Goal: Transaction & Acquisition: Register for event/course

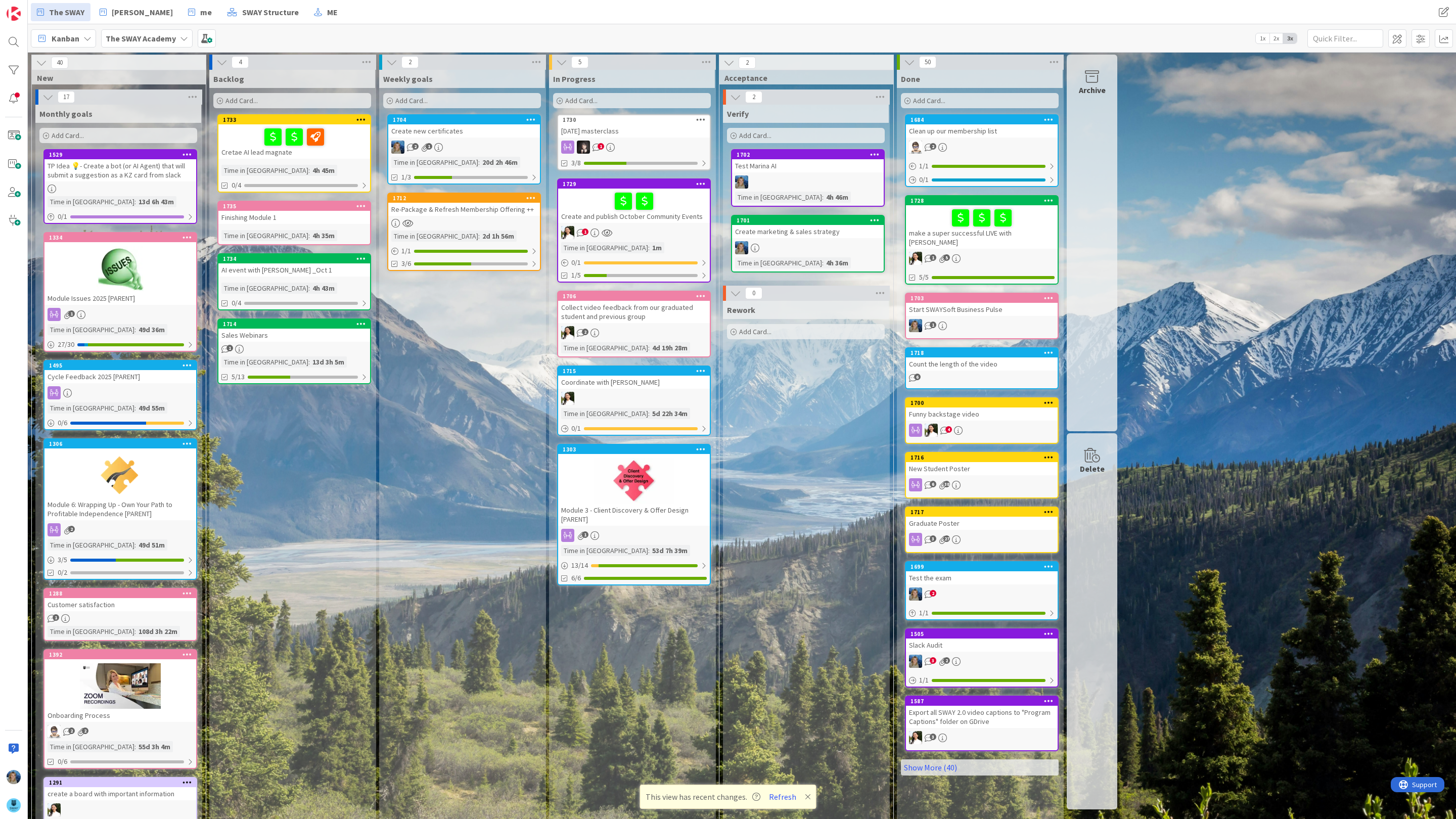
click at [657, 132] on div "[DATE] masterclass" at bounding box center [634, 131] width 151 height 13
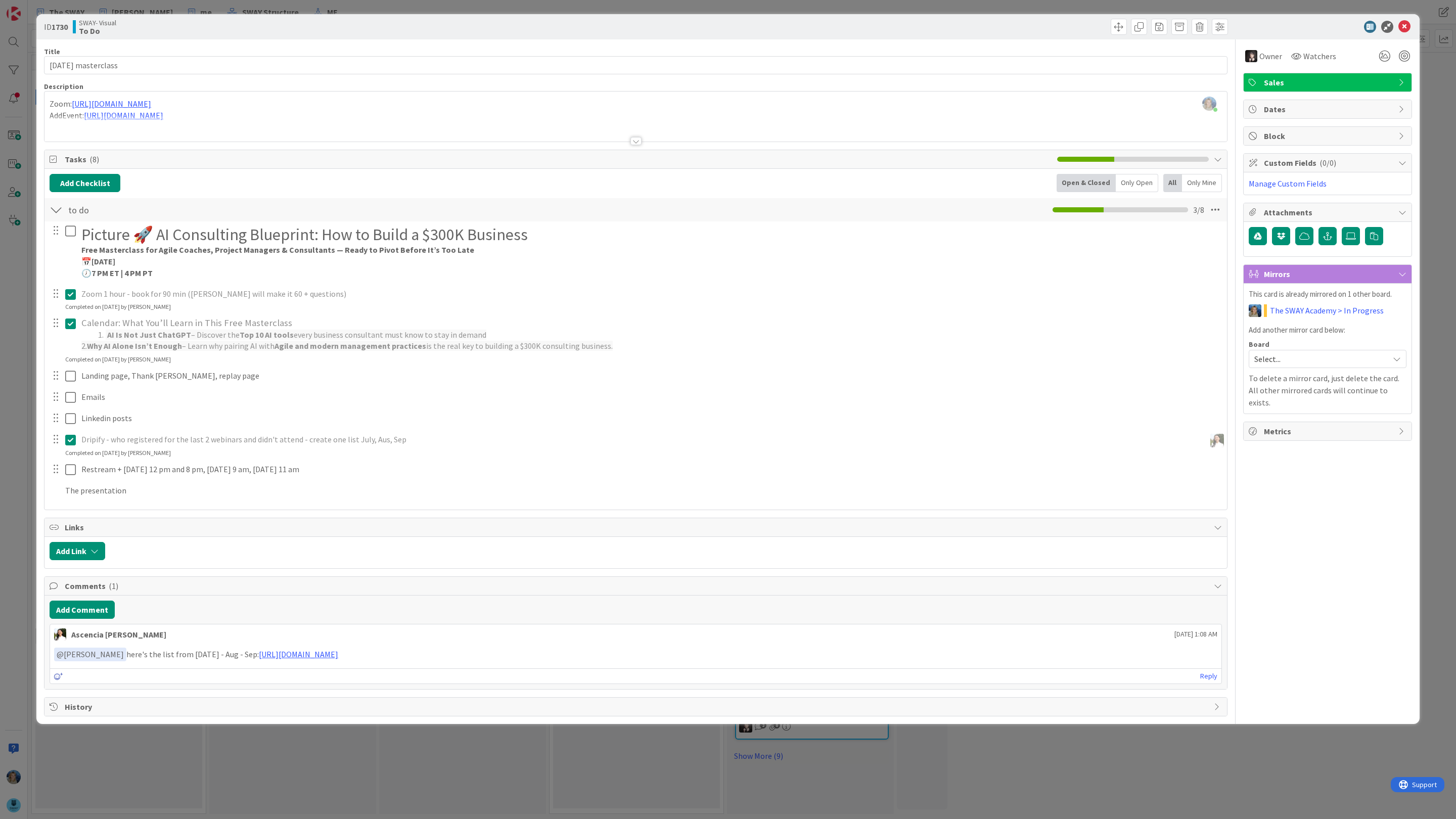
click at [58, 680] on icon at bounding box center [58, 677] width 9 height 7
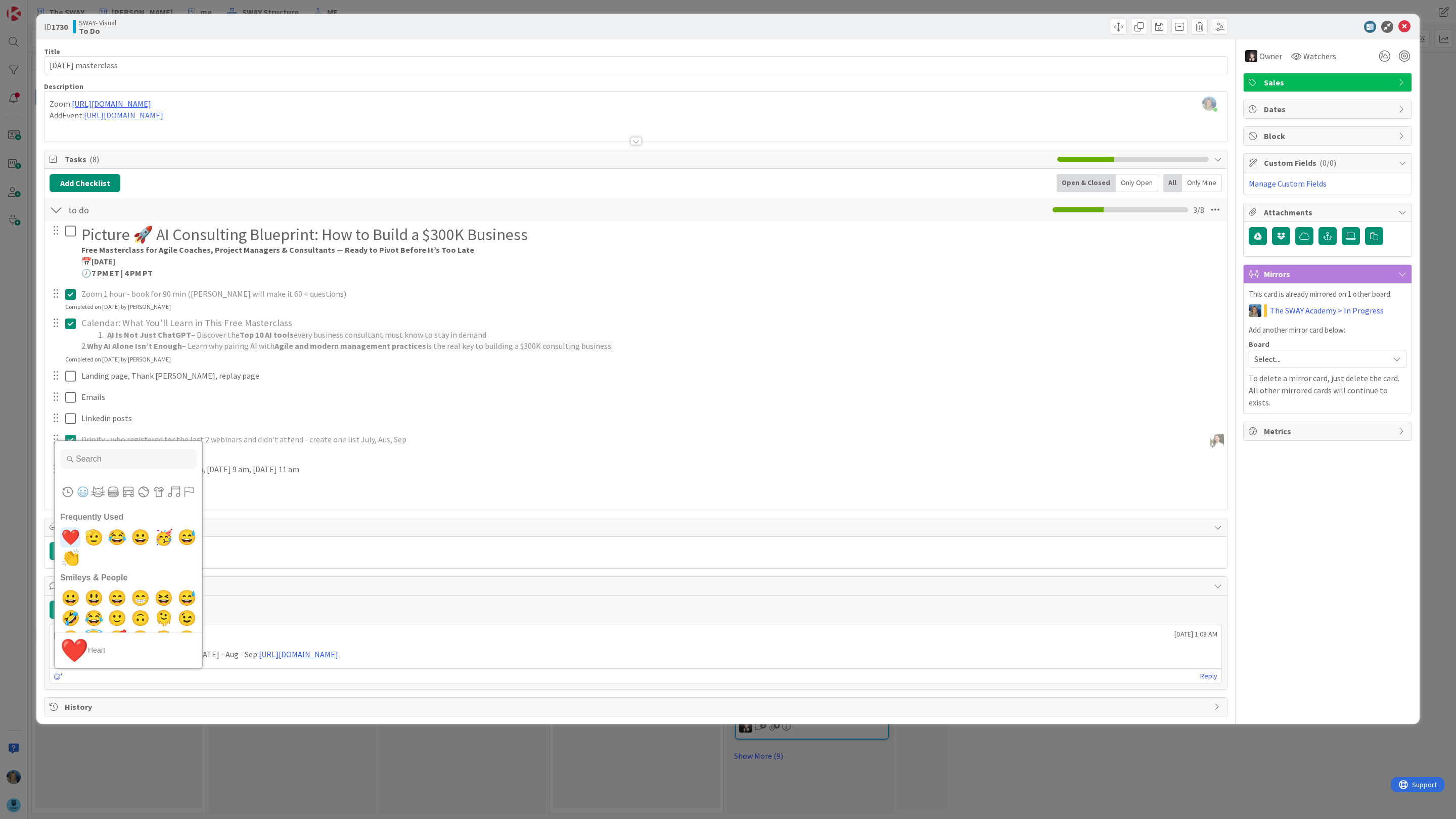
click at [73, 537] on span "❤️" at bounding box center [70, 538] width 24 height 20
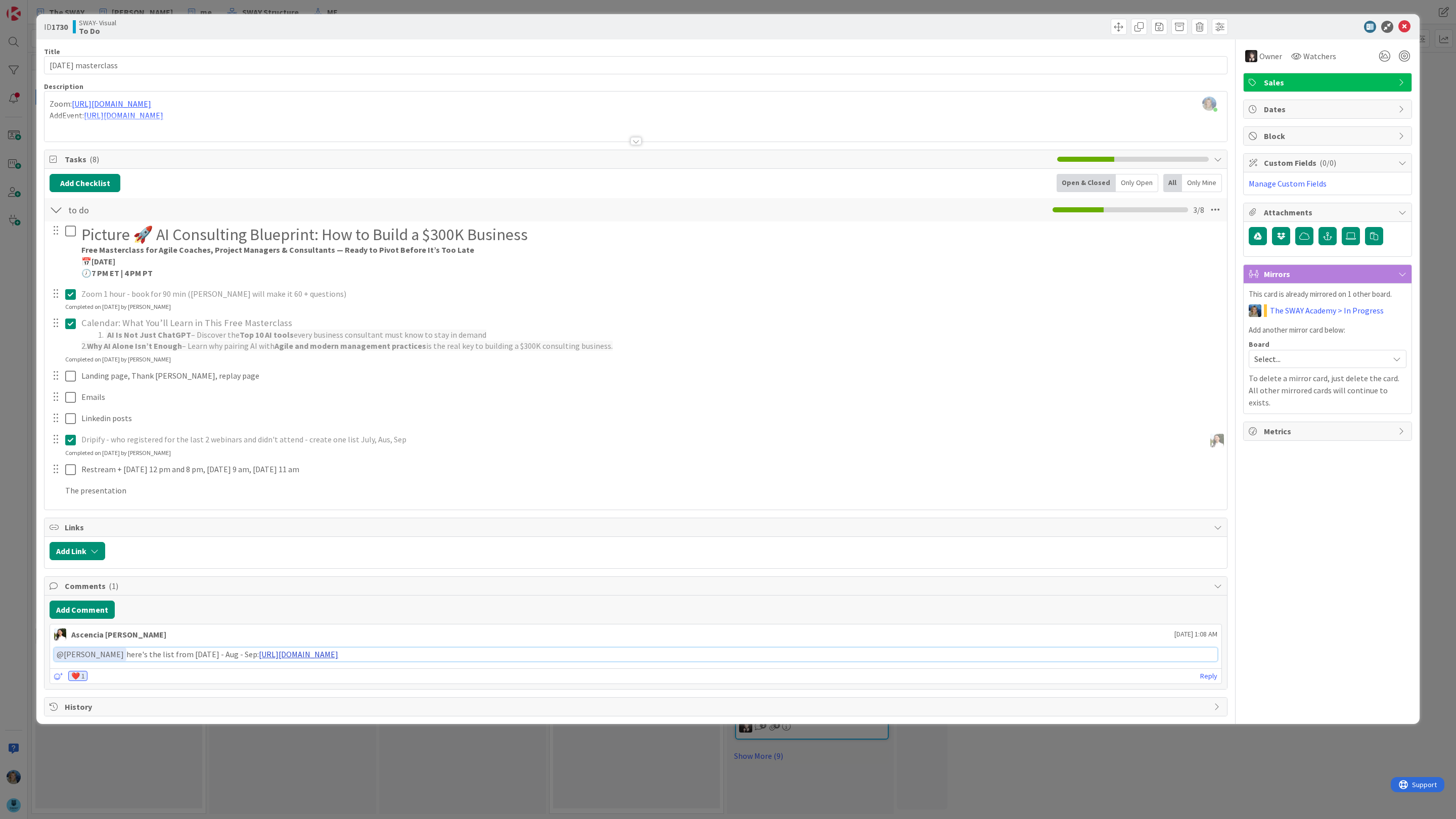
click at [339, 654] on link "[URL][DOMAIN_NAME]" at bounding box center [298, 654] width 79 height 10
click at [1405, 26] on icon at bounding box center [1404, 27] width 12 height 12
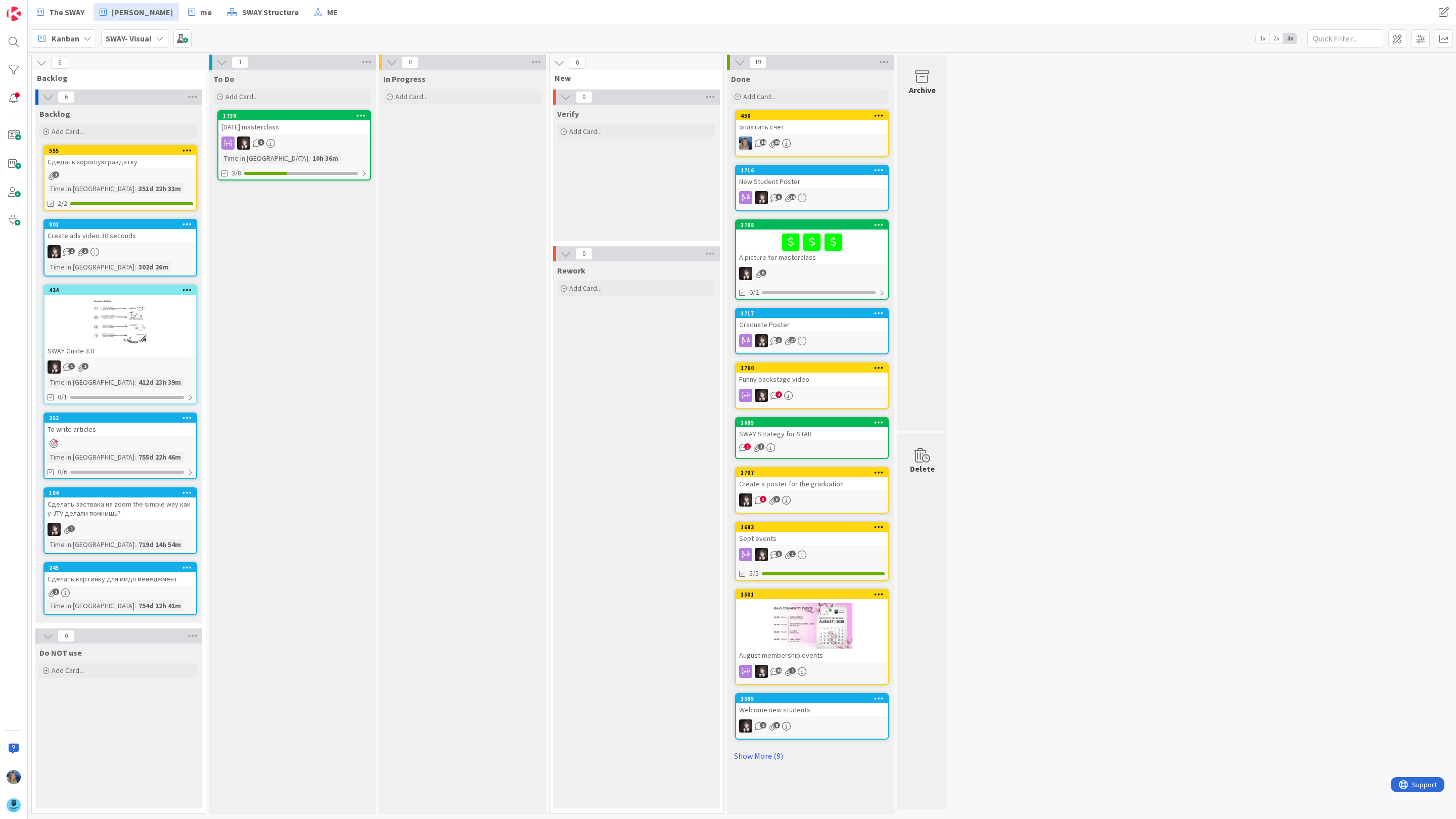
click at [151, 37] on div "SWAY- Visual" at bounding box center [135, 38] width 67 height 18
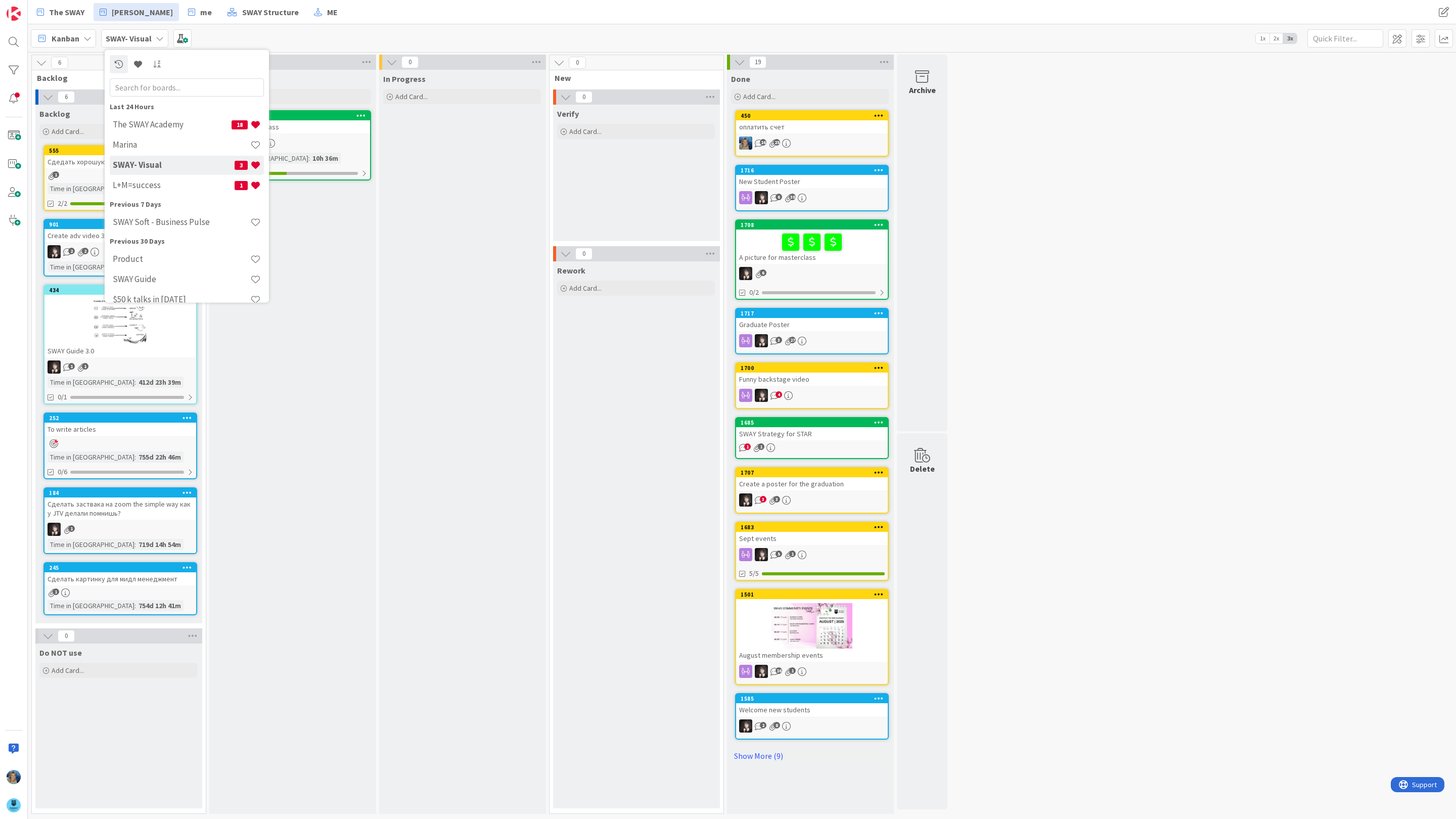
click at [167, 165] on h4 "SWAY- Visual" at bounding box center [173, 165] width 122 height 10
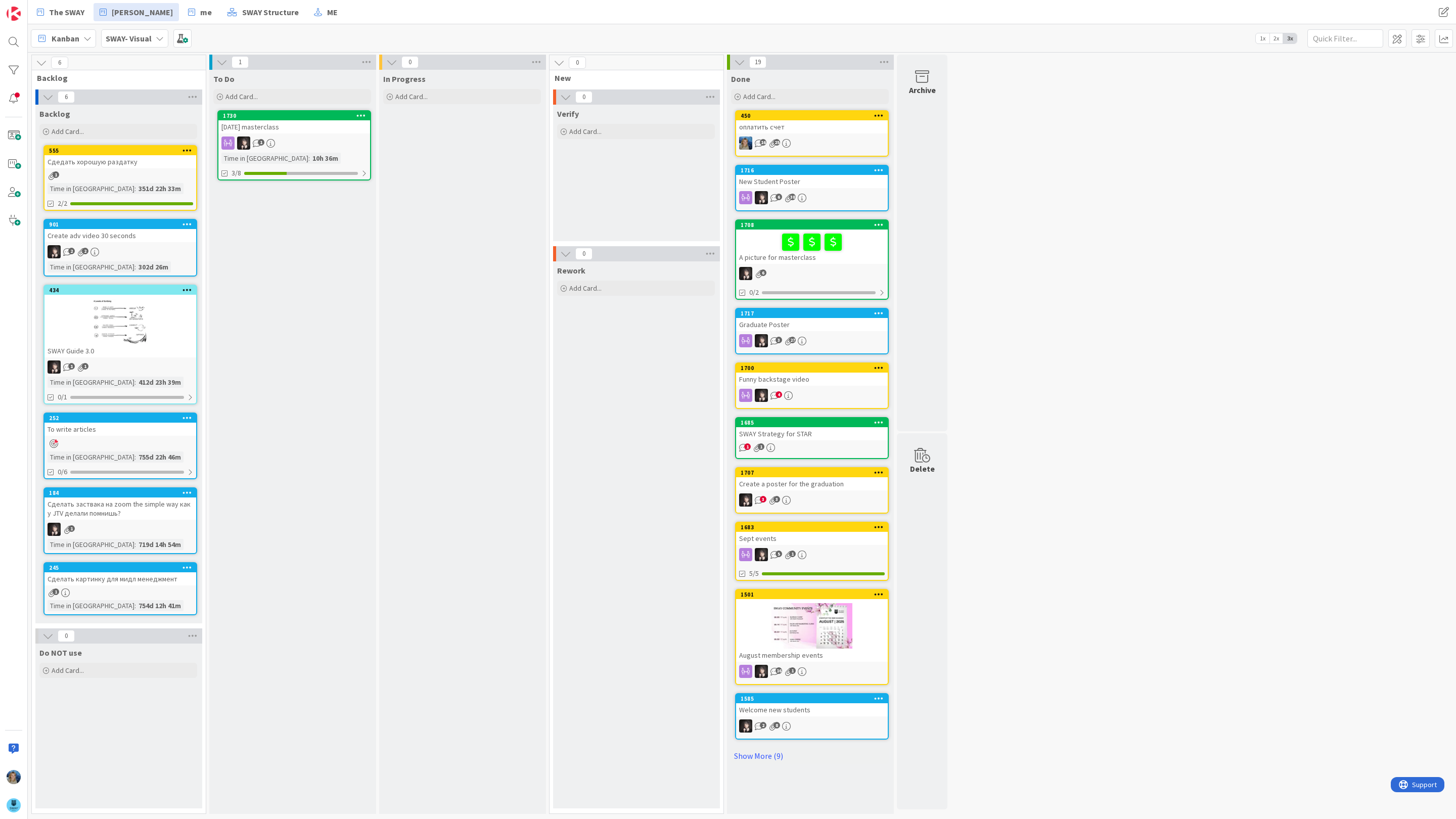
click at [154, 39] on div "SWAY- Visual" at bounding box center [135, 38] width 67 height 18
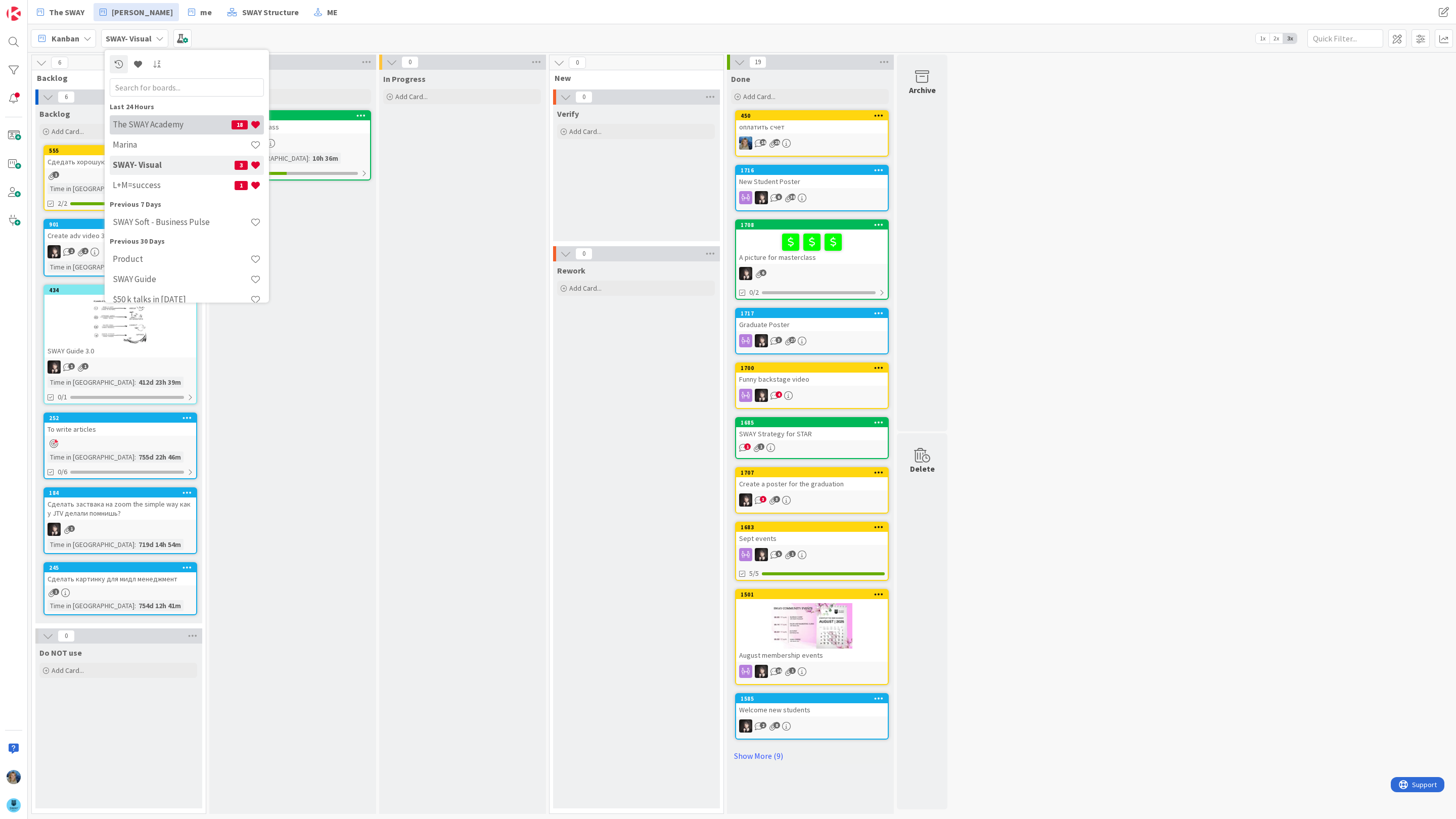
click at [163, 121] on h4 "The SWAY Academy" at bounding box center [172, 124] width 119 height 10
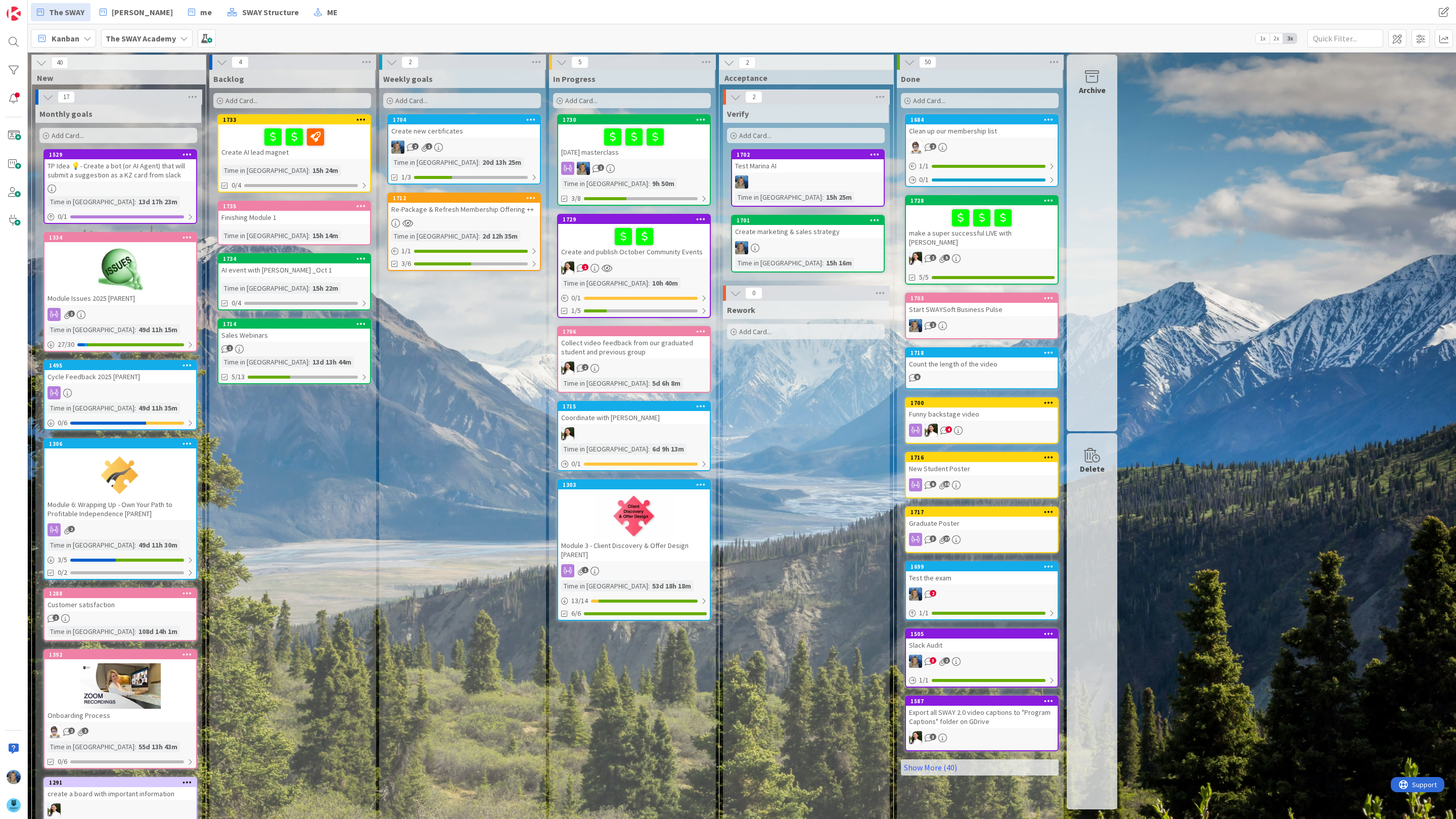
click at [566, 239] on div at bounding box center [634, 237] width 145 height 21
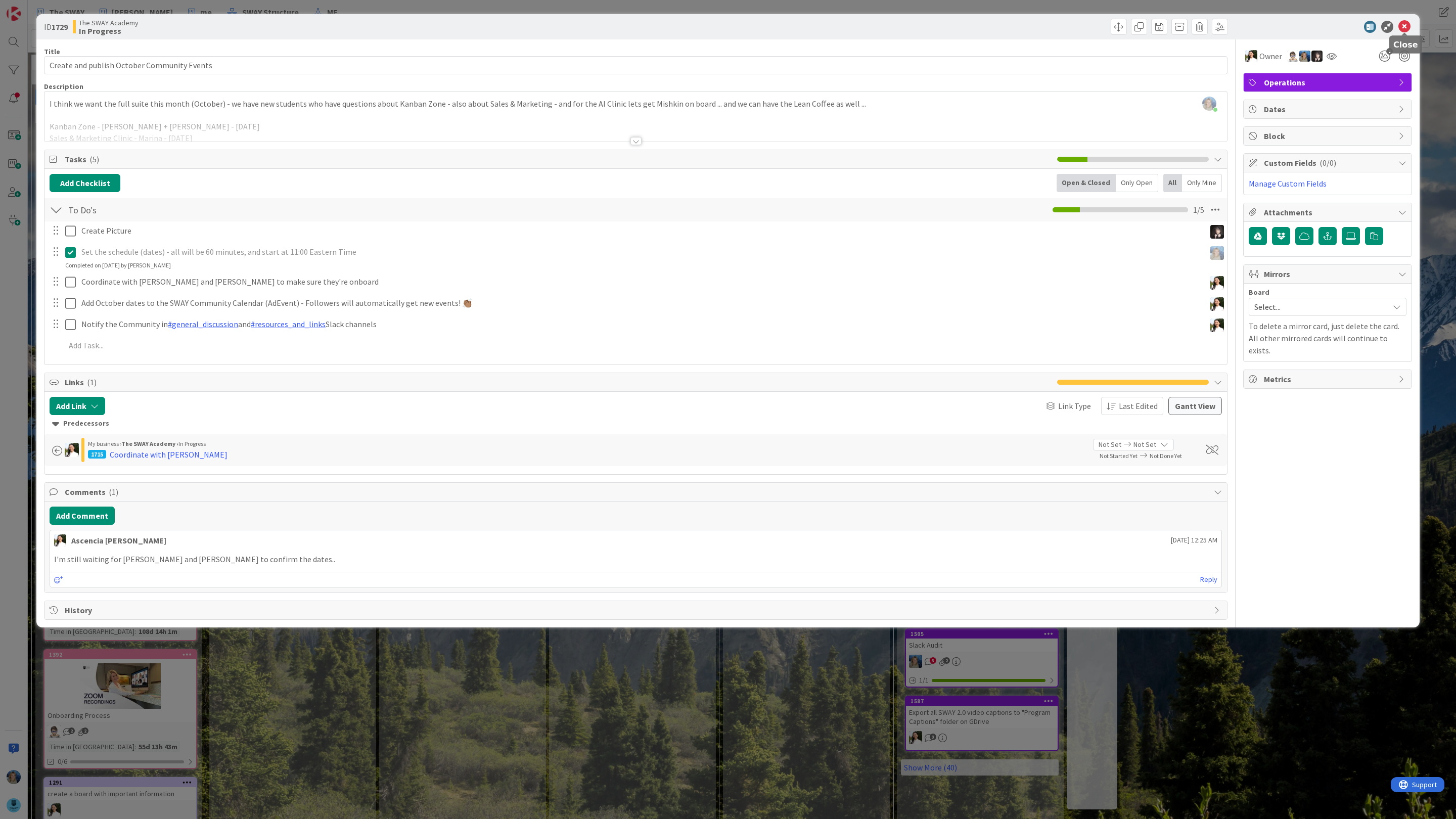
click at [1409, 27] on icon at bounding box center [1404, 27] width 12 height 12
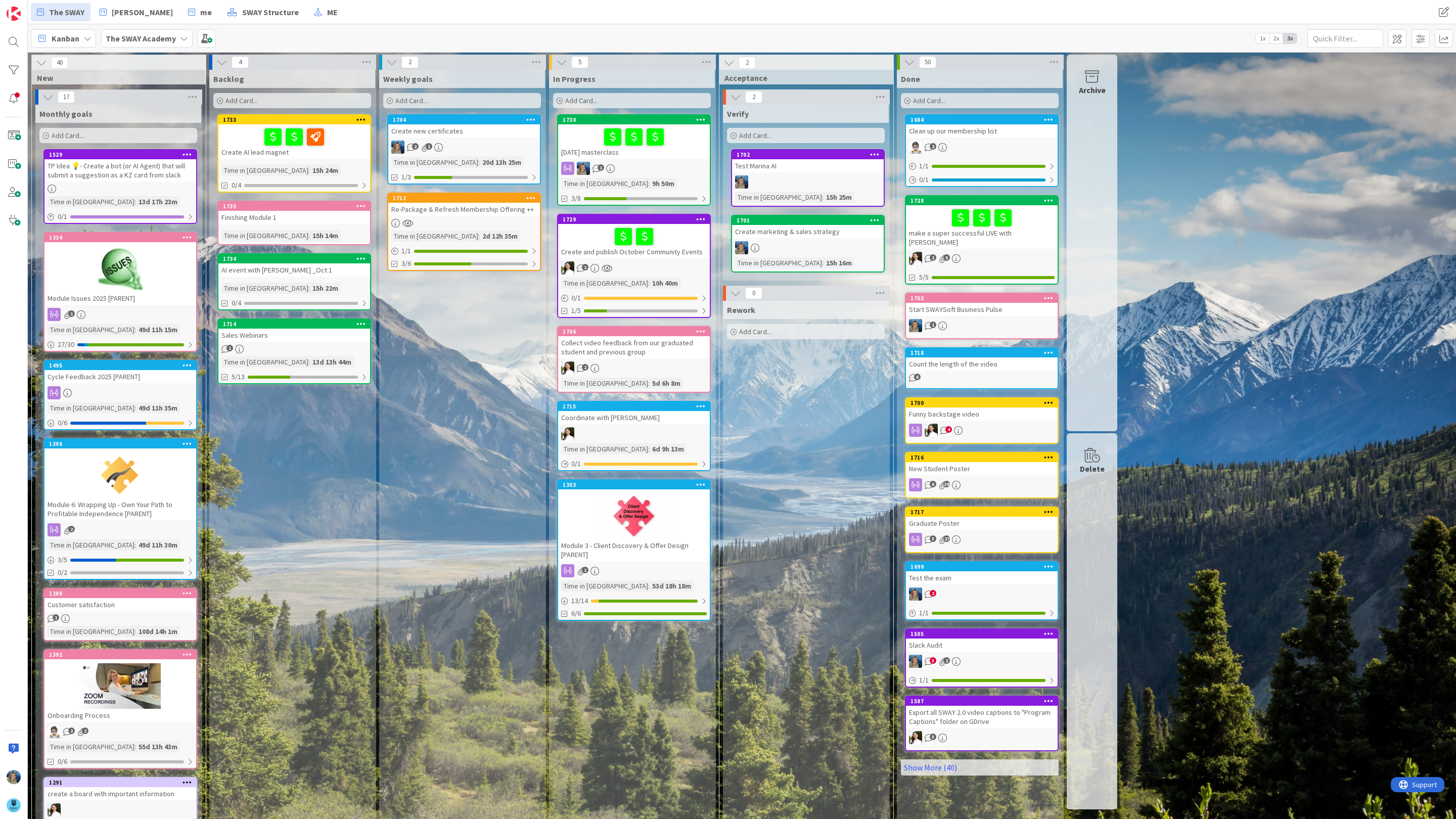
click at [645, 347] on div "Collect video feedback from our graduated student and previous group" at bounding box center [634, 347] width 151 height 22
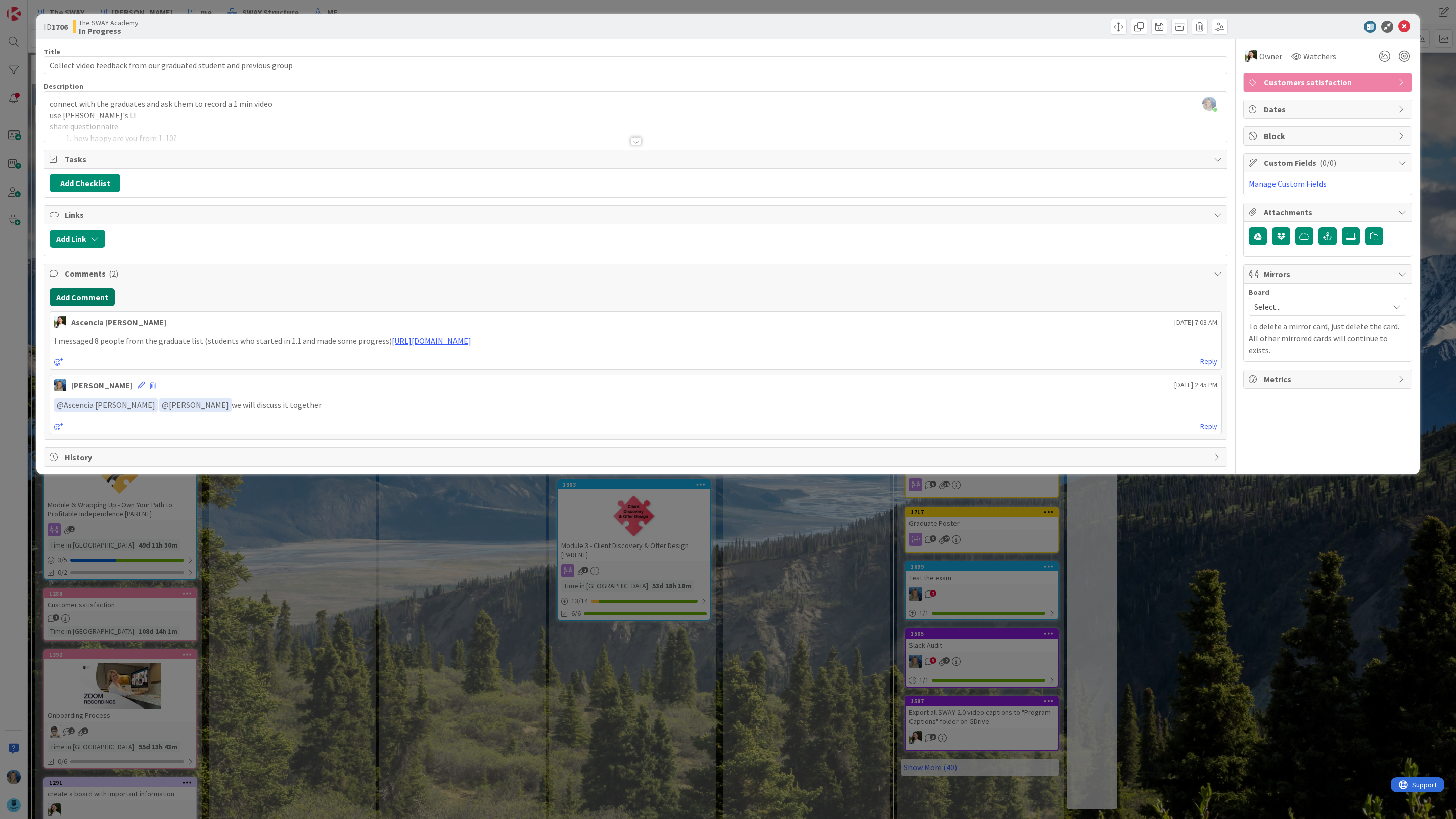
click at [82, 302] on button "Add Comment" at bounding box center [82, 297] width 65 height 18
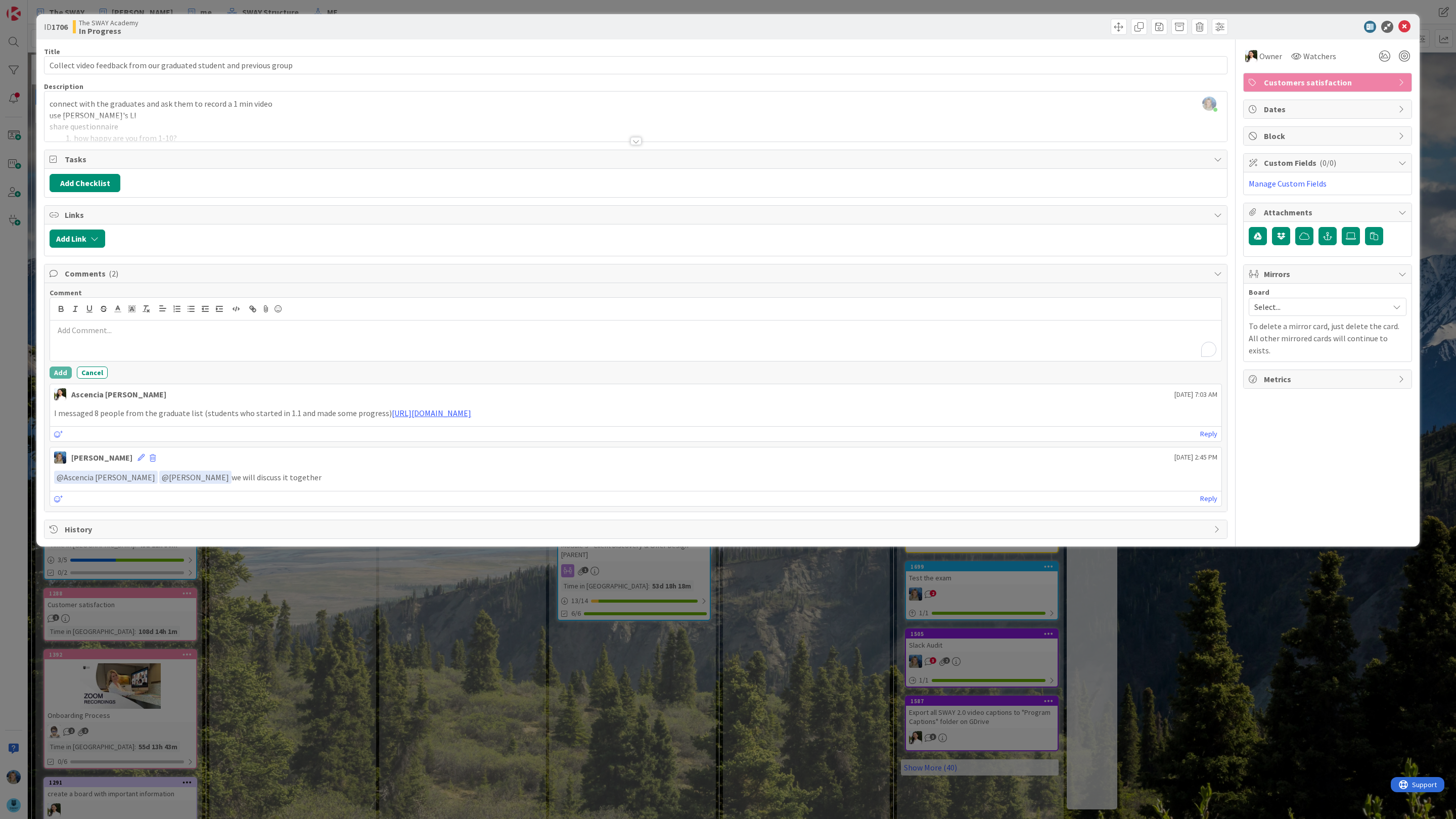
click at [84, 335] on p "To enrich screen reader interactions, please activate Accessibility in Grammarl…" at bounding box center [636, 331] width 1163 height 12
click at [104, 395] on li "Ascencia Fike Komala" at bounding box center [135, 389] width 161 height 19
click at [227, 339] on p "﻿ @ Ascencia Fike Komala ﻿ we have from Gill!" at bounding box center [636, 331] width 1163 height 14
click at [59, 378] on button "Add" at bounding box center [60, 373] width 22 height 12
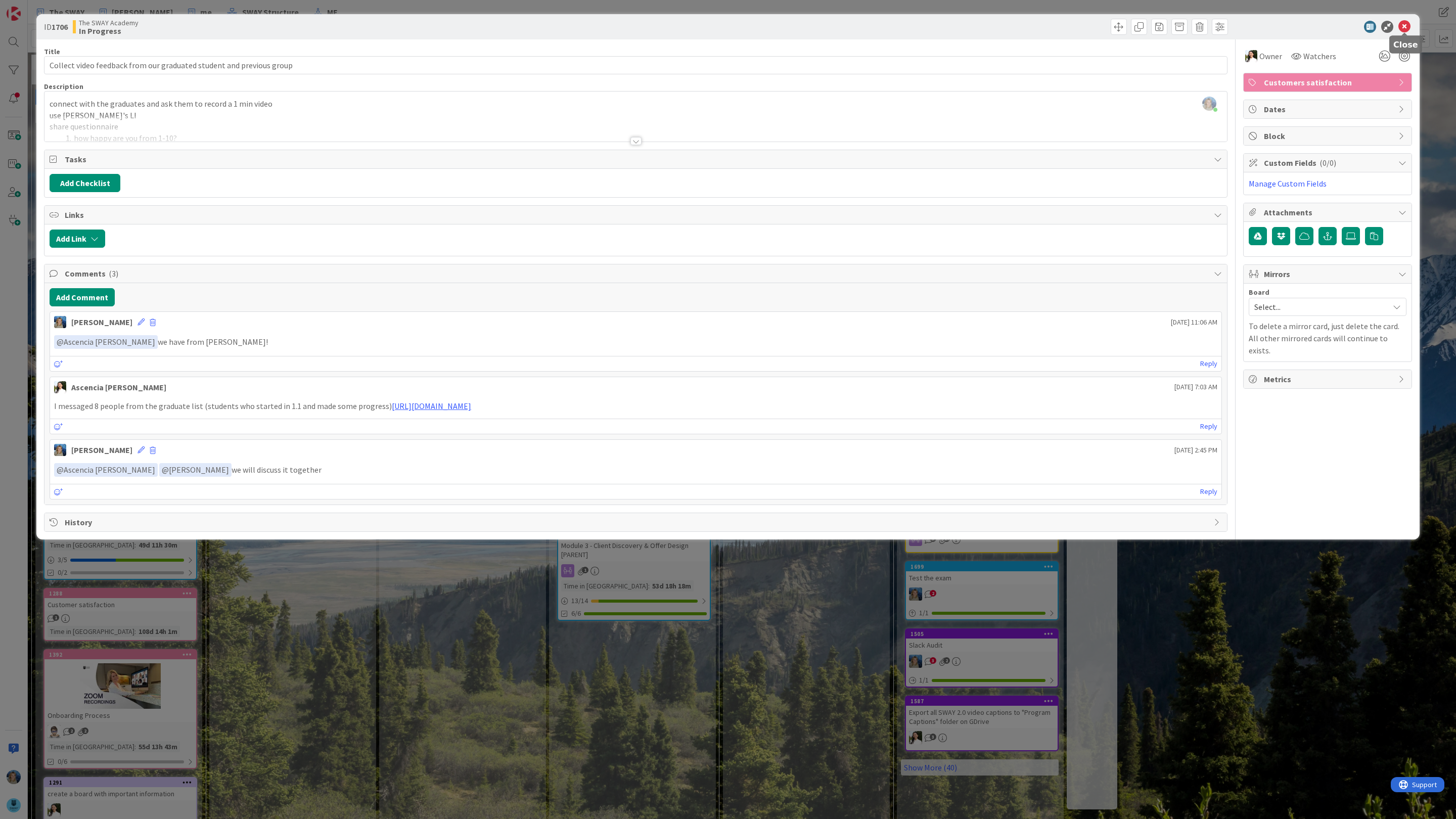
click at [1408, 25] on icon at bounding box center [1404, 27] width 12 height 12
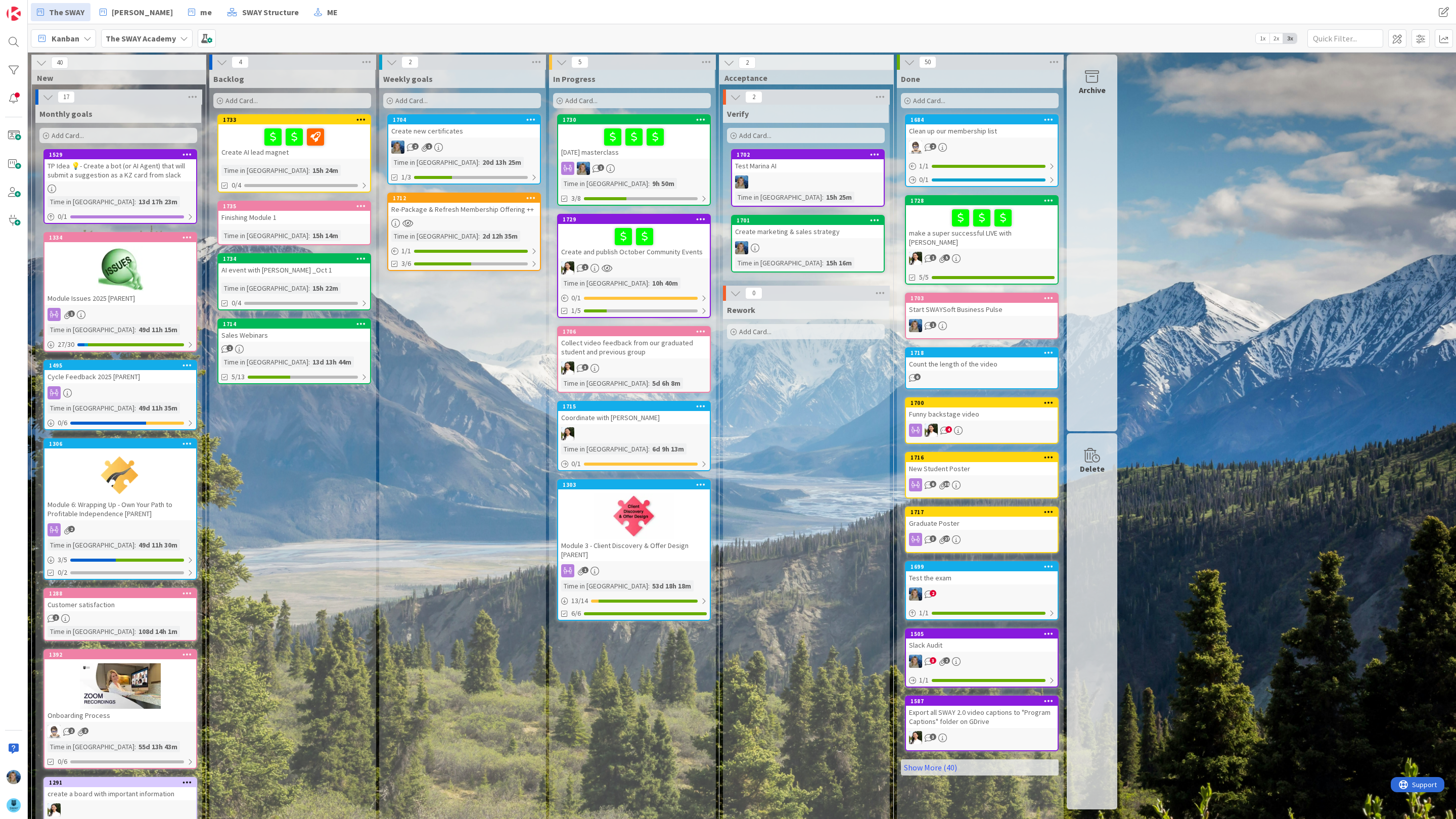
click at [654, 165] on div "1" at bounding box center [634, 168] width 151 height 13
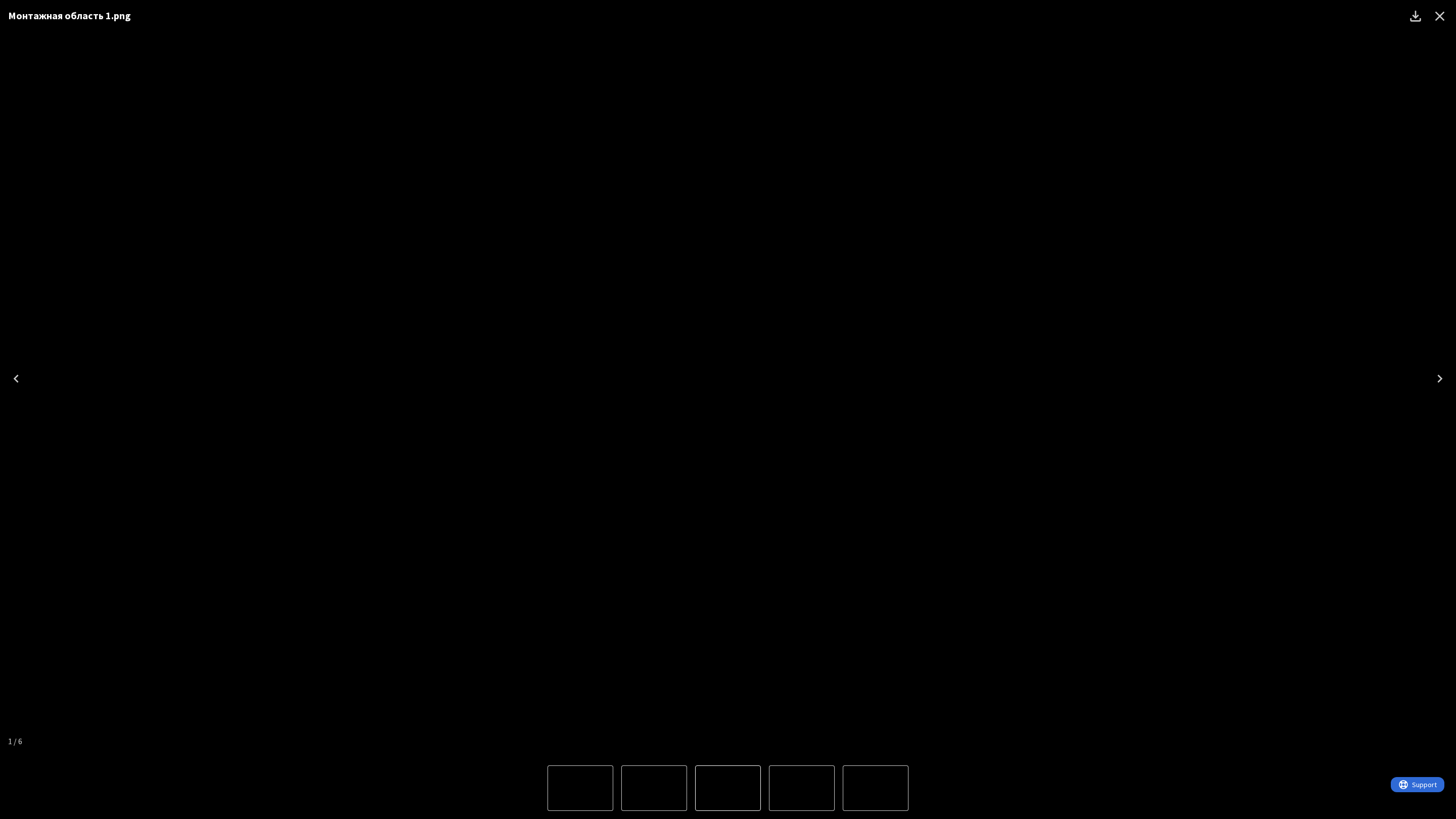
click at [1442, 376] on icon "Next" at bounding box center [1439, 379] width 16 height 16
click at [18, 377] on icon "Previous" at bounding box center [16, 379] width 16 height 16
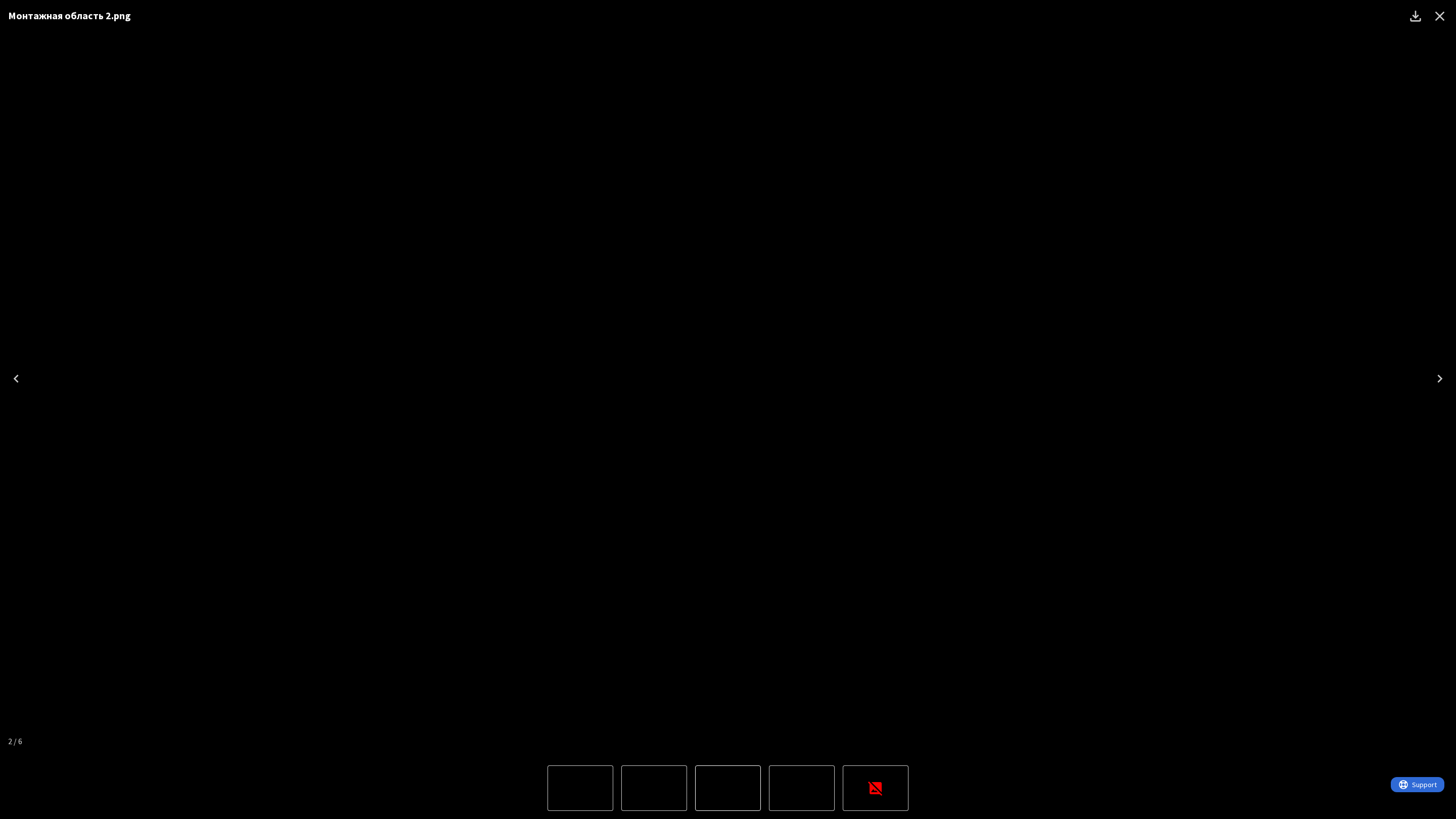
click at [18, 377] on icon "Previous" at bounding box center [16, 379] width 16 height 16
click at [1417, 18] on icon "Download" at bounding box center [1415, 16] width 16 height 16
click at [1440, 14] on icon "Close" at bounding box center [1439, 16] width 16 height 16
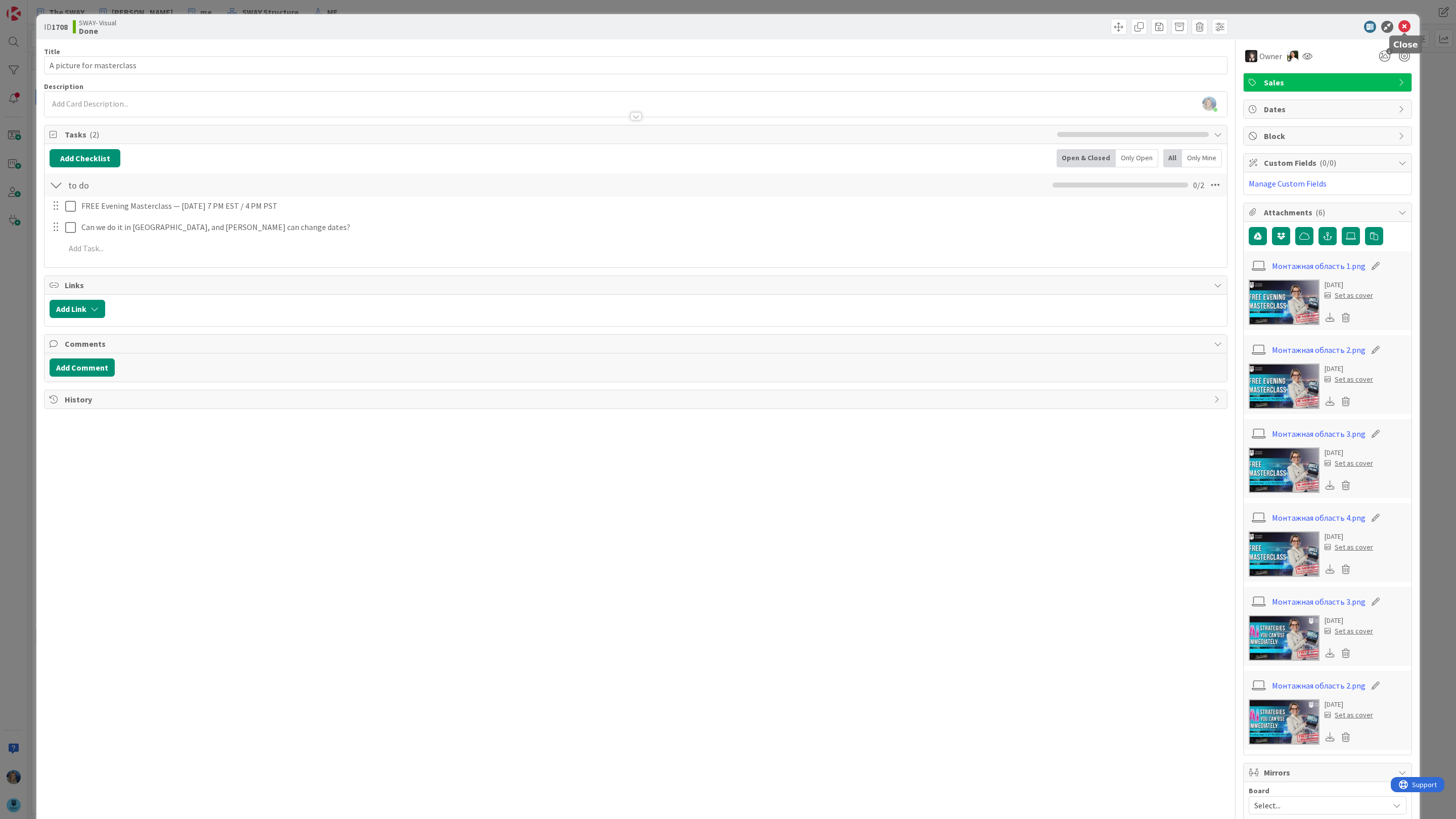
click at [1403, 25] on icon at bounding box center [1404, 27] width 12 height 12
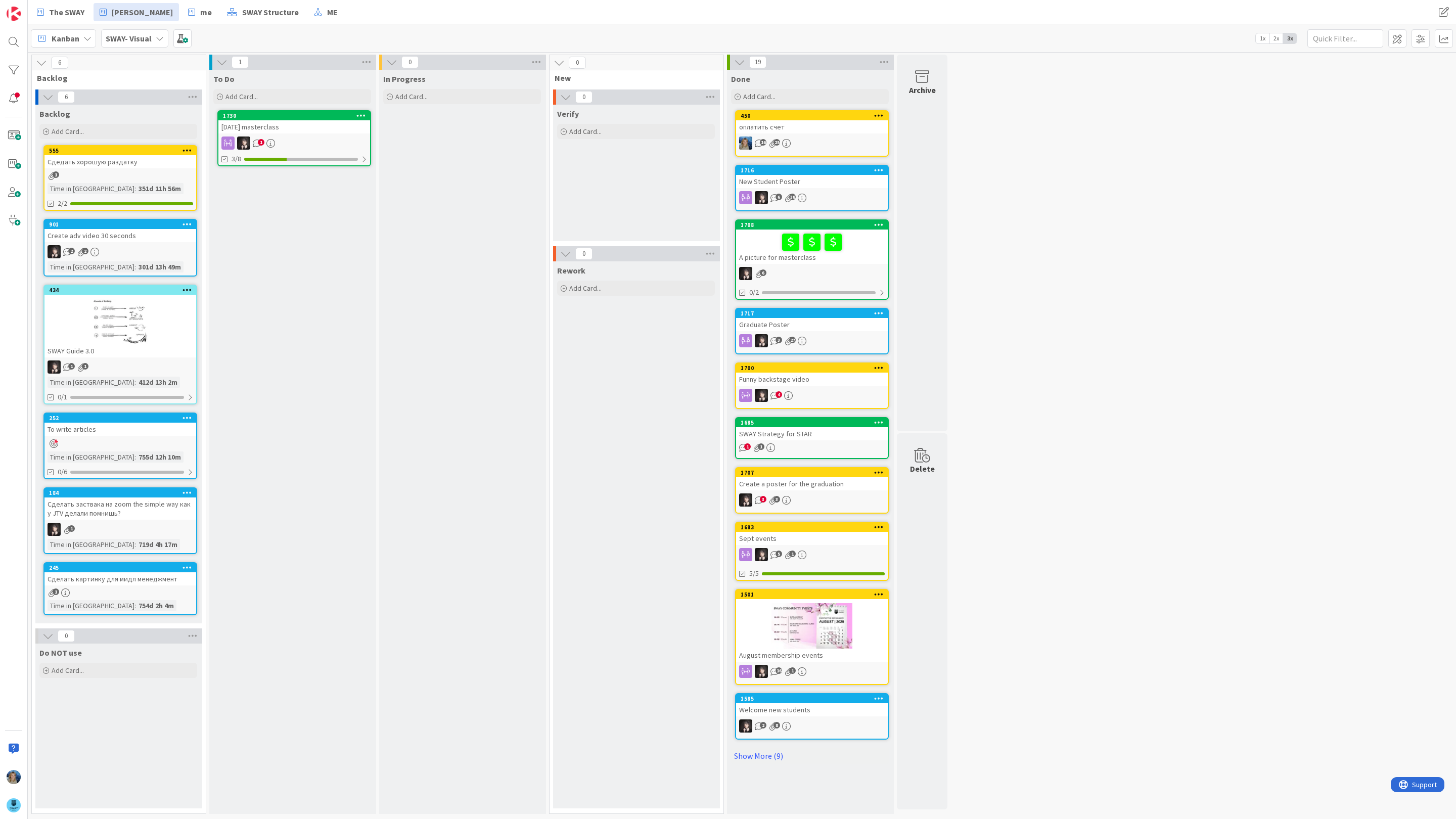
click at [325, 133] on div "[DATE] masterclass" at bounding box center [294, 127] width 151 height 13
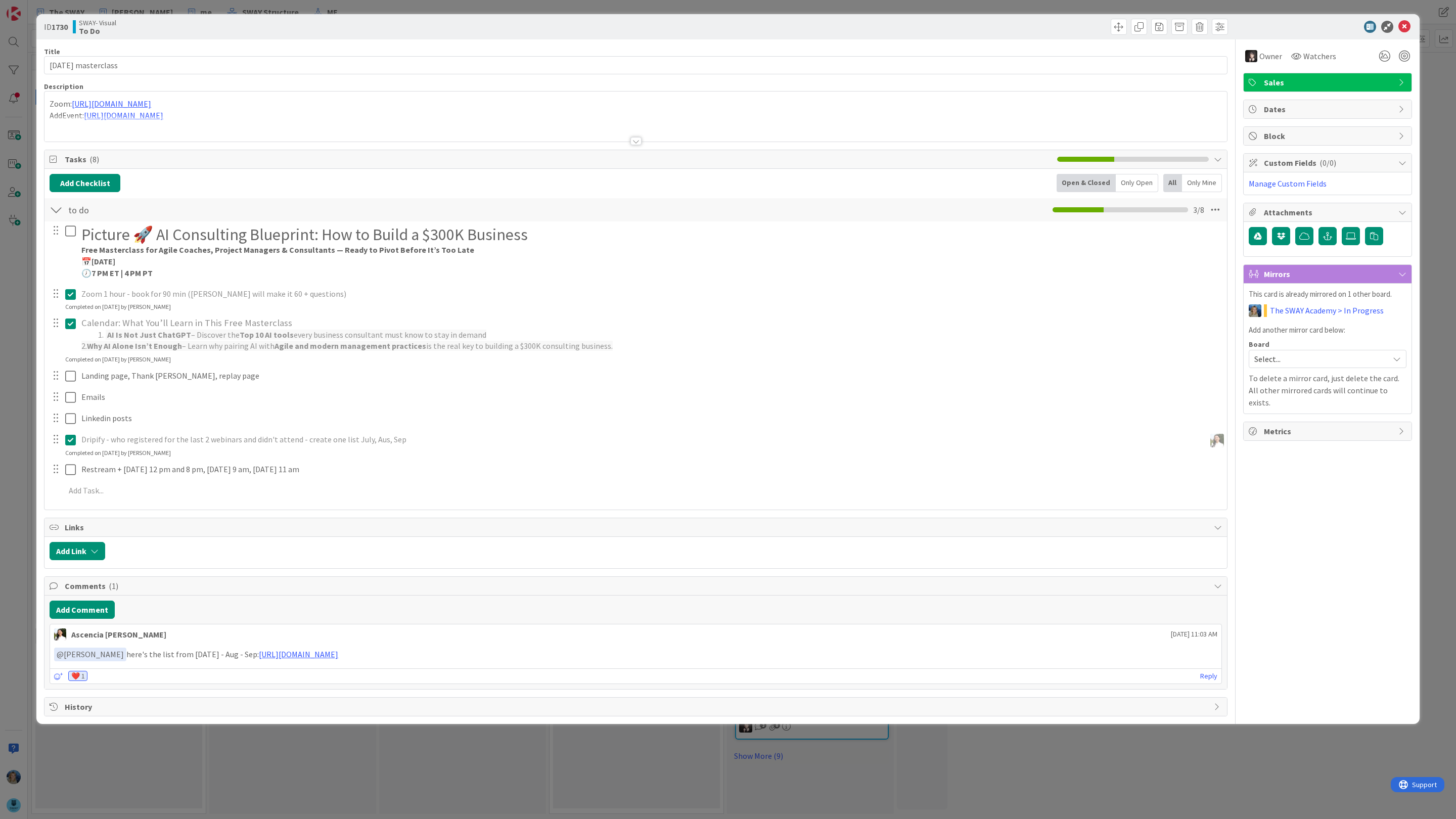
click at [171, 361] on div "Completed on [DATE] by [PERSON_NAME]" at bounding box center [117, 359] width 105 height 9
click at [203, 348] on span "– Learn why pairing AI with" at bounding box center [228, 346] width 92 height 10
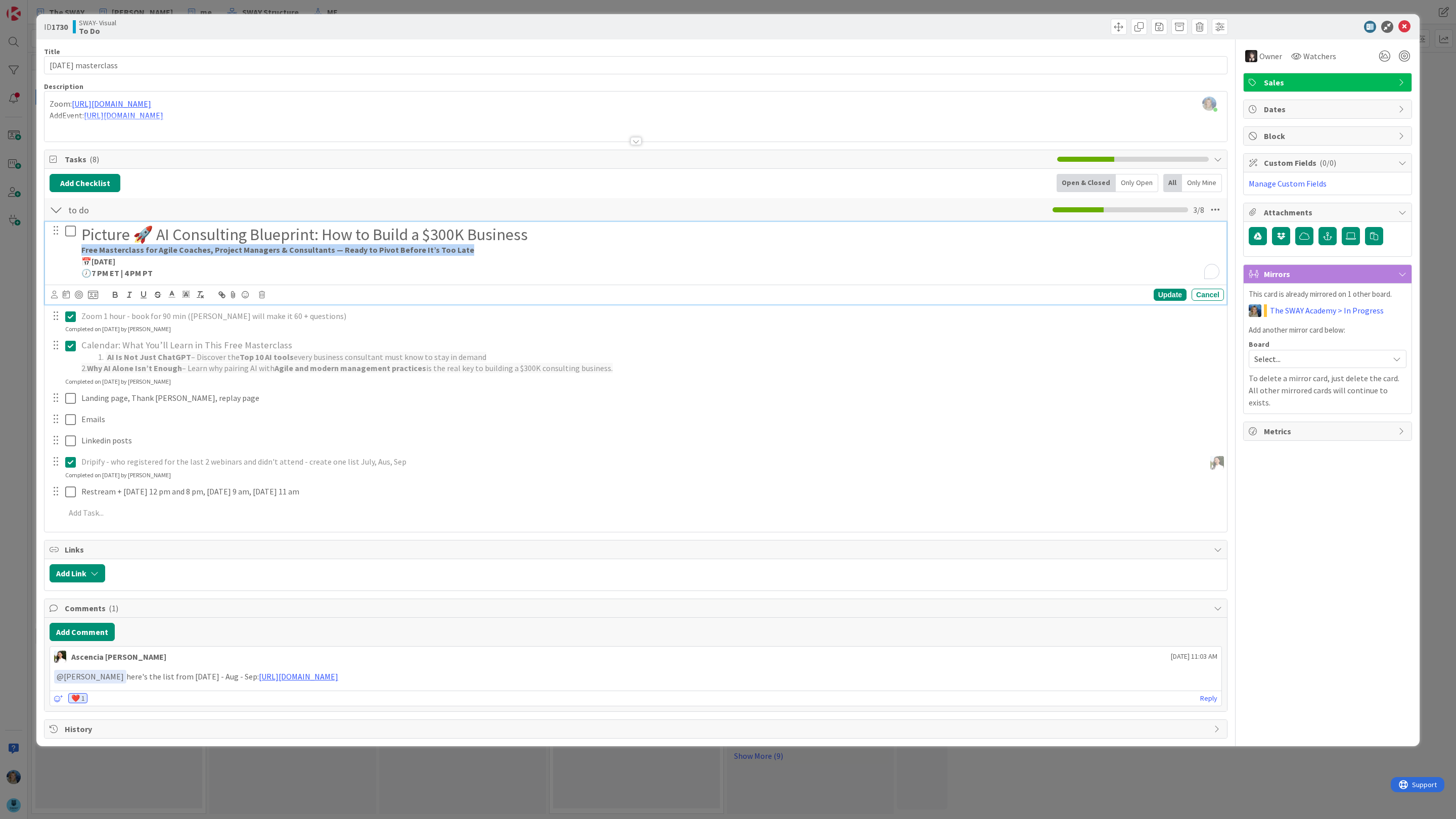
drag, startPoint x: 80, startPoint y: 249, endPoint x: 510, endPoint y: 252, distance: 430.0
click at [510, 252] on div "Picture 🚀 AI Consulting Blueprint: How to Build a $300K Business Free Mastercla…" at bounding box center [651, 252] width 1147 height 60
copy strong "Free Masterclass for Agile Coaches, Project Managers & Consultants — Ready to P…"
click at [285, 268] on p "📅 Wednesday, Sept 24" at bounding box center [651, 262] width 1138 height 12
drag, startPoint x: 461, startPoint y: 252, endPoint x: 80, endPoint y: 250, distance: 381.0
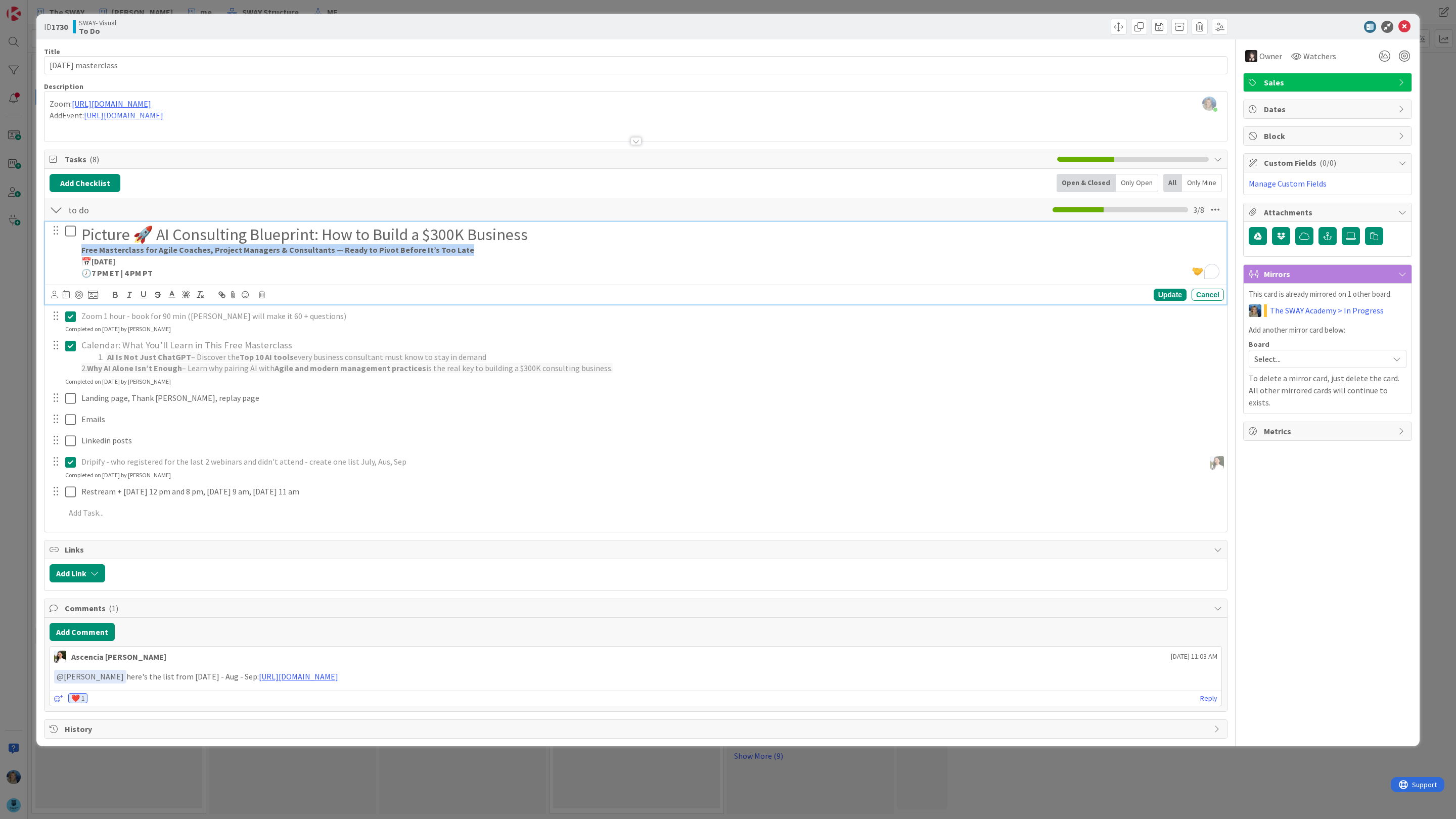
click at [80, 250] on div "Picture 🚀 AI Consulting Blueprint: How to Build a $300K Business Free Mastercla…" at bounding box center [651, 252] width 1147 height 60
drag, startPoint x: 422, startPoint y: 253, endPoint x: 79, endPoint y: 249, distance: 343.0
click at [79, 249] on div "Picture 🚀 AI Consulting Blueprint: How to Build a $300K Business Free Mastercla…" at bounding box center [651, 252] width 1147 height 60
click at [117, 297] on icon "button" at bounding box center [115, 296] width 4 height 2
click at [471, 247] on p "Free Masterclass for Agile Coaches & Business Consultants — Ready to Pivot Befo…" at bounding box center [651, 250] width 1138 height 12
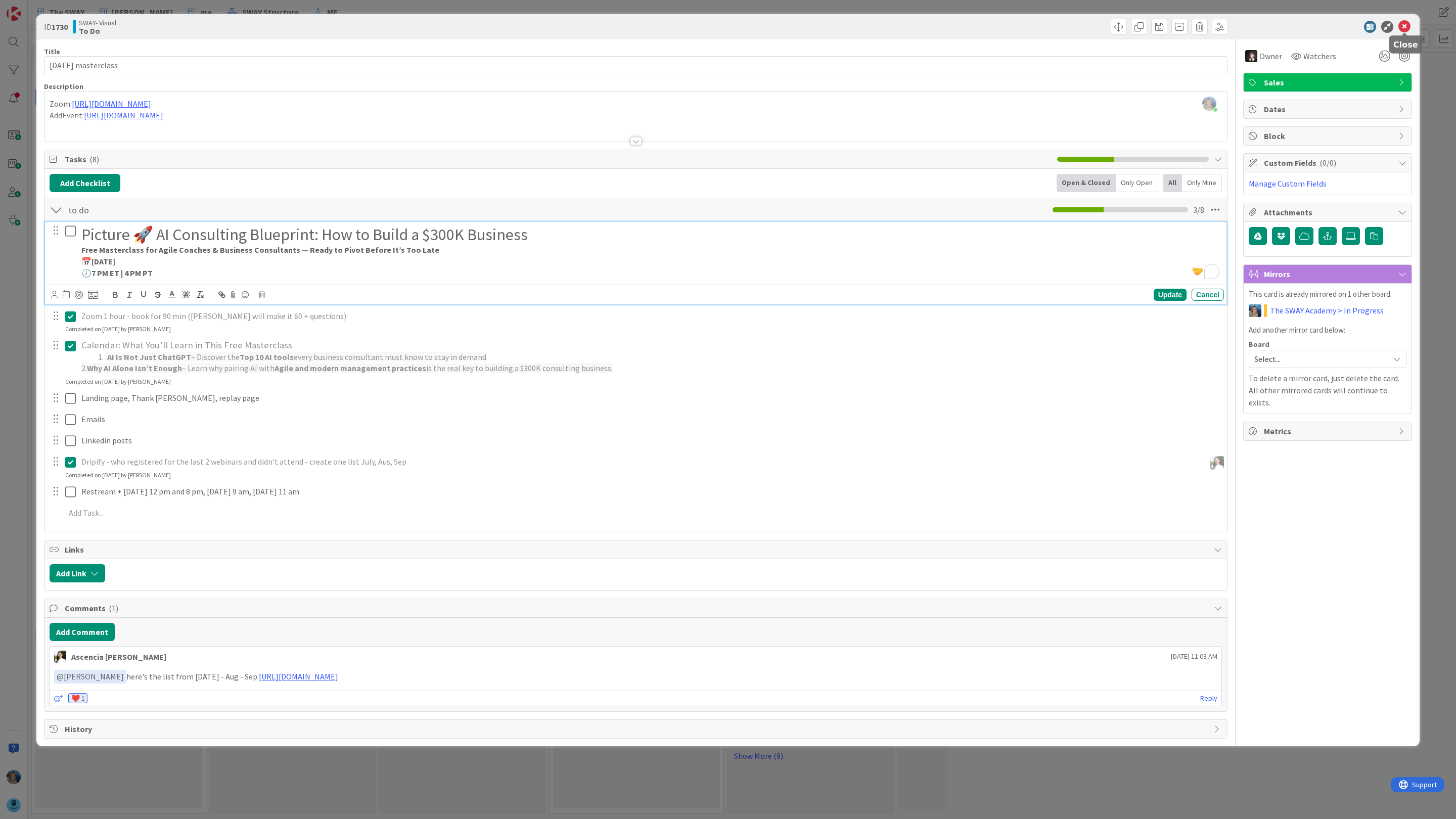
click at [1408, 26] on icon at bounding box center [1404, 27] width 12 height 12
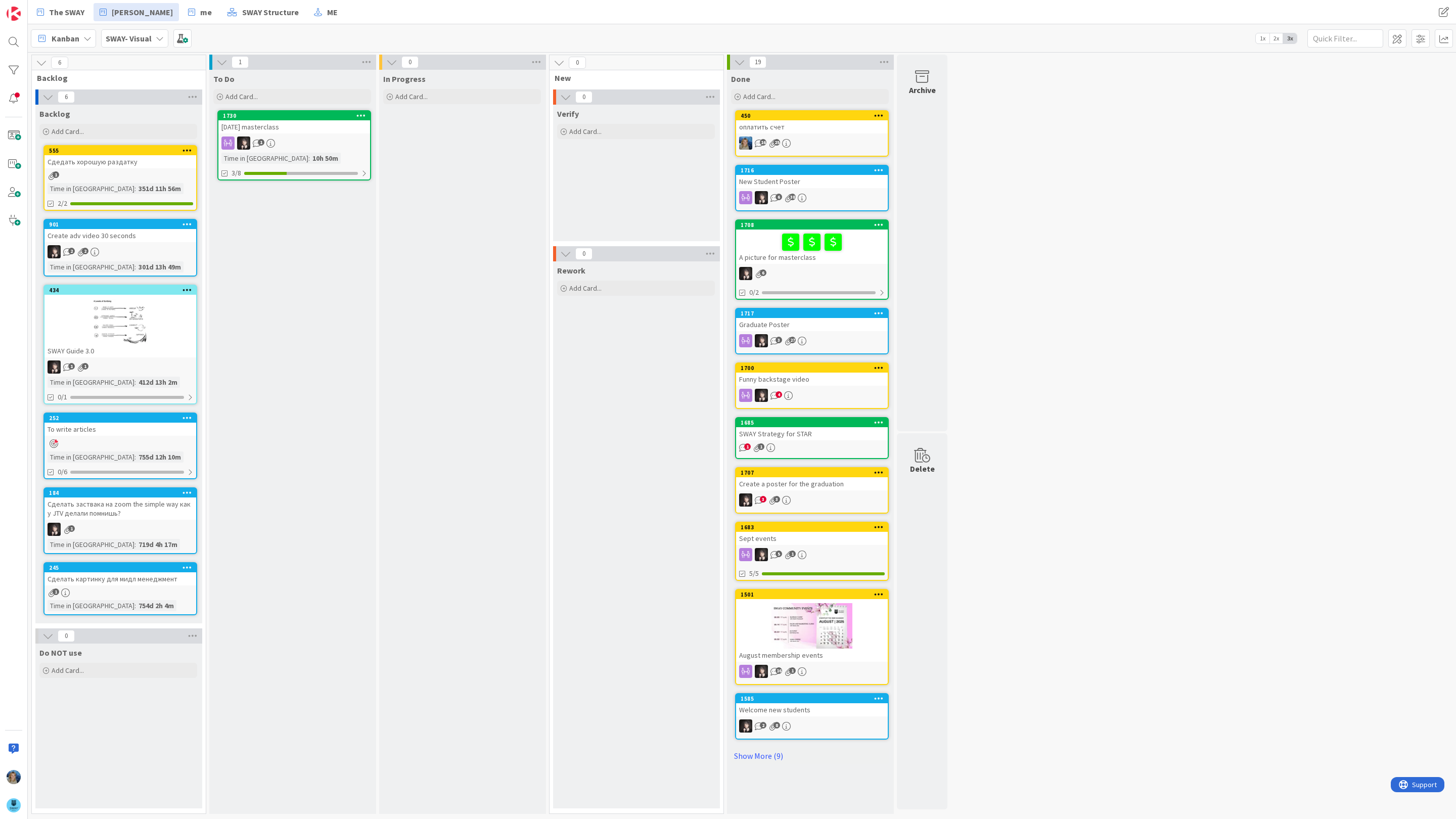
click at [335, 137] on div "1" at bounding box center [294, 143] width 151 height 13
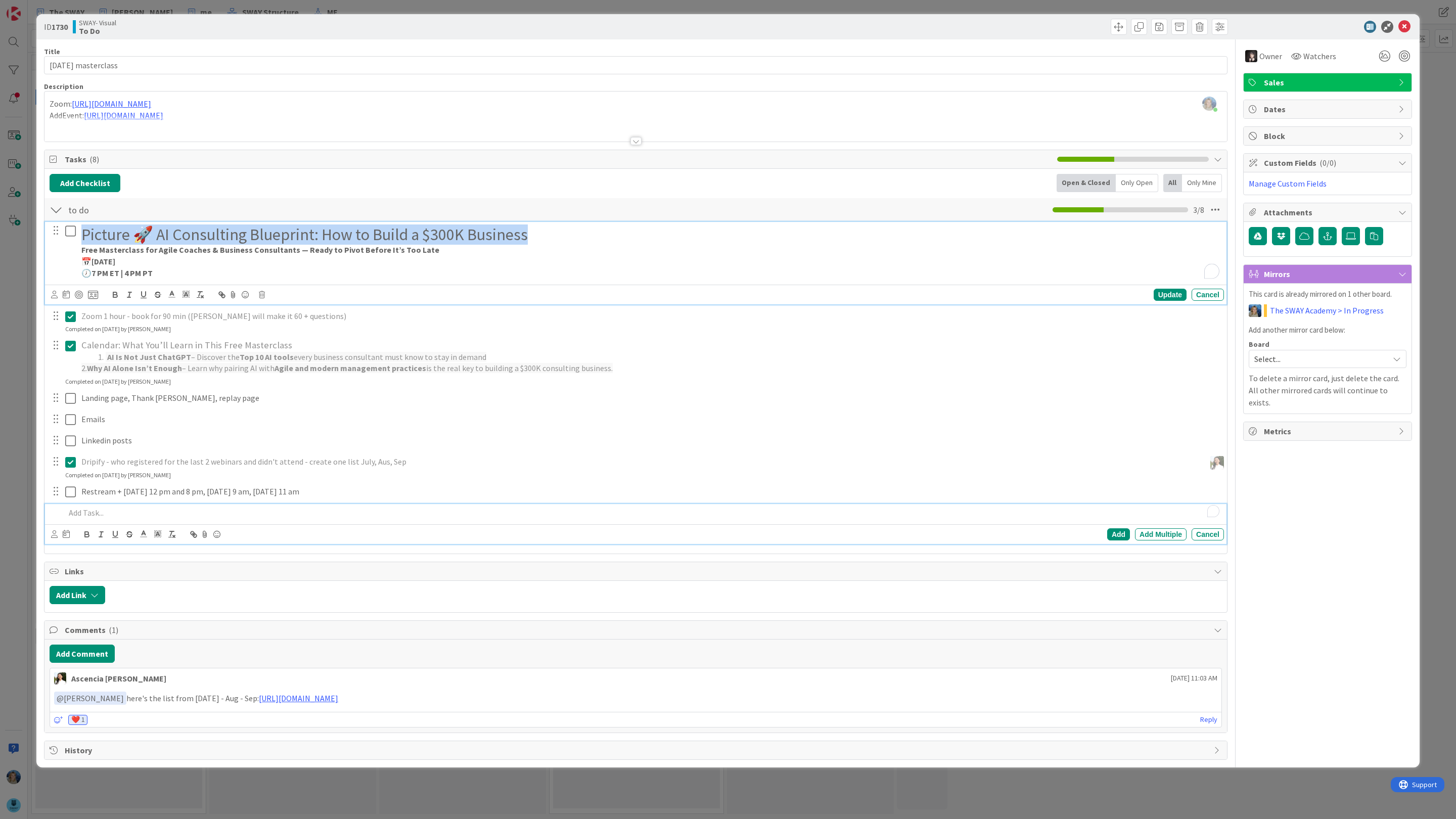
drag, startPoint x: 82, startPoint y: 236, endPoint x: 598, endPoint y: 237, distance: 516.0
click at [598, 237] on h1 "Picture 🚀 AI Consulting Blueprint: How to Build a $300K Business" at bounding box center [651, 235] width 1138 height 19
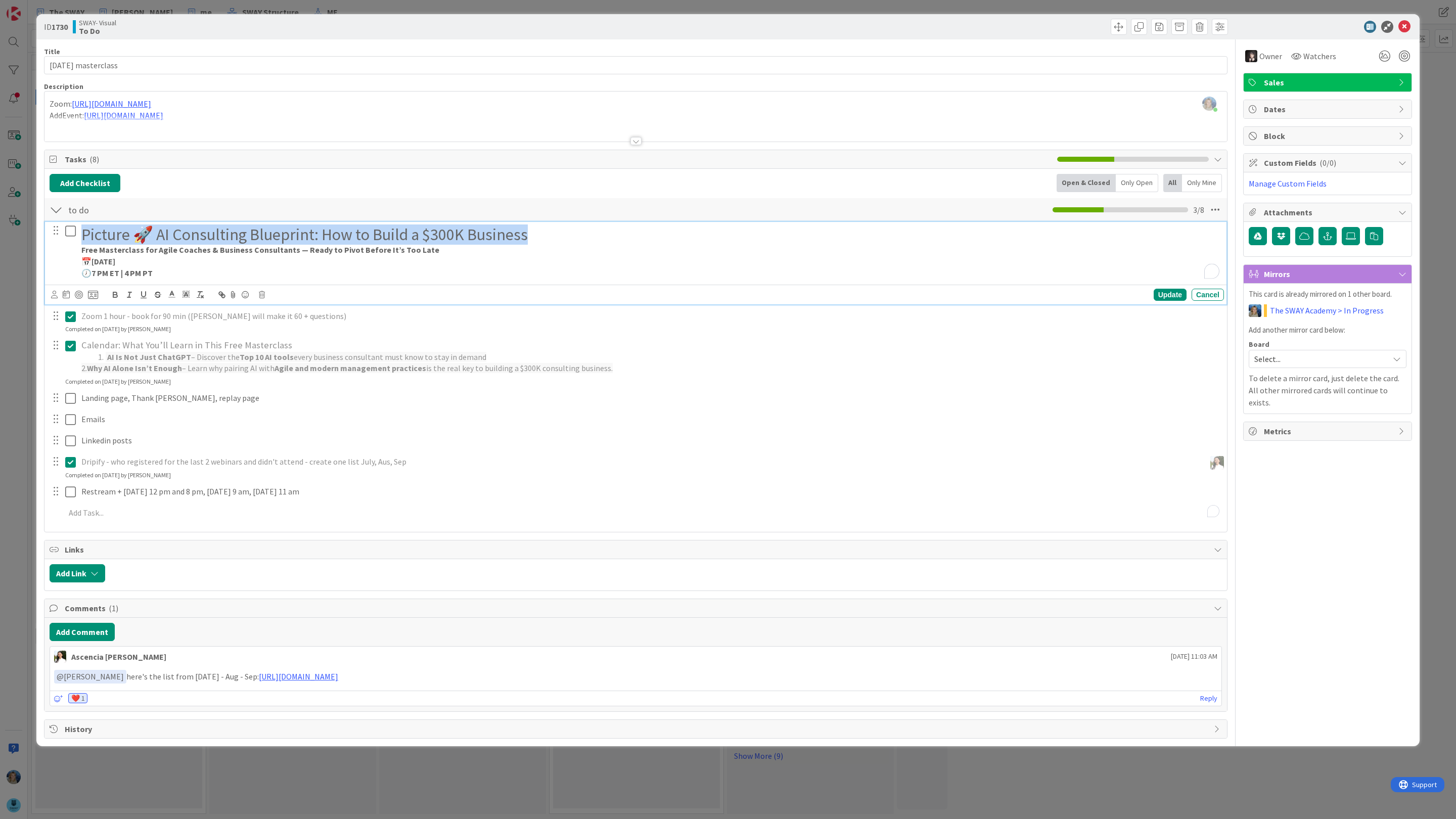
copy h1 "Picture 🚀 AI Consulting Blueprint: How to Build a $300K Business"
click at [266, 262] on p "📅 Wednesday, Sept 24" at bounding box center [651, 262] width 1138 height 12
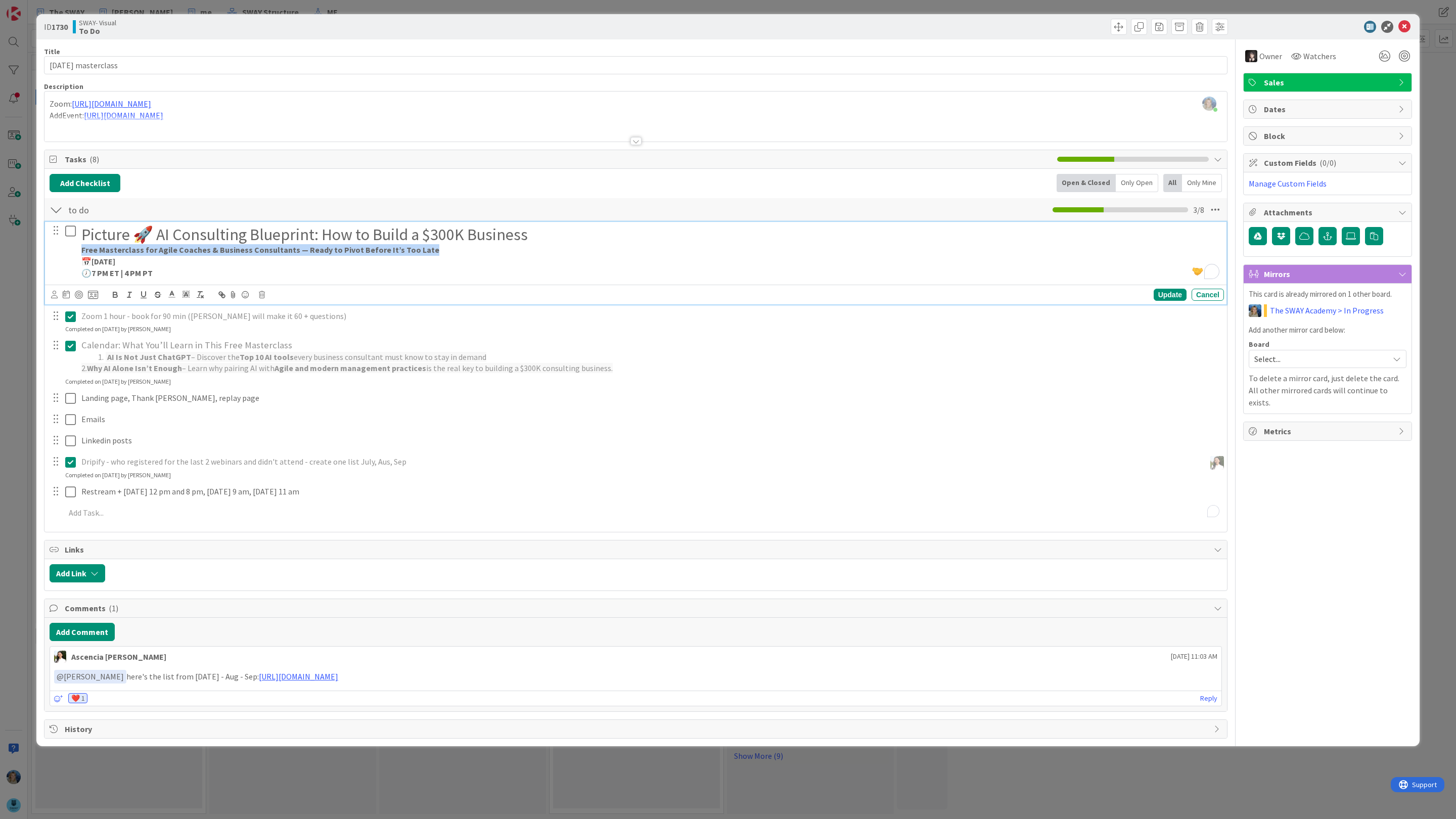
drag, startPoint x: 80, startPoint y: 250, endPoint x: 442, endPoint y: 251, distance: 362.0
click at [442, 251] on div "Picture 🚀 AI Consulting Blueprint: How to Build a $300K Business Free Mastercla…" at bounding box center [651, 252] width 1147 height 60
copy strong "Free Masterclass for Agile Coaches & Business Consultants — Ready to Pivot Befo…"
click at [216, 267] on p "📅 Wednesday, Sept 24" at bounding box center [651, 262] width 1138 height 12
drag, startPoint x: 428, startPoint y: 251, endPoint x: 74, endPoint y: 254, distance: 354.0
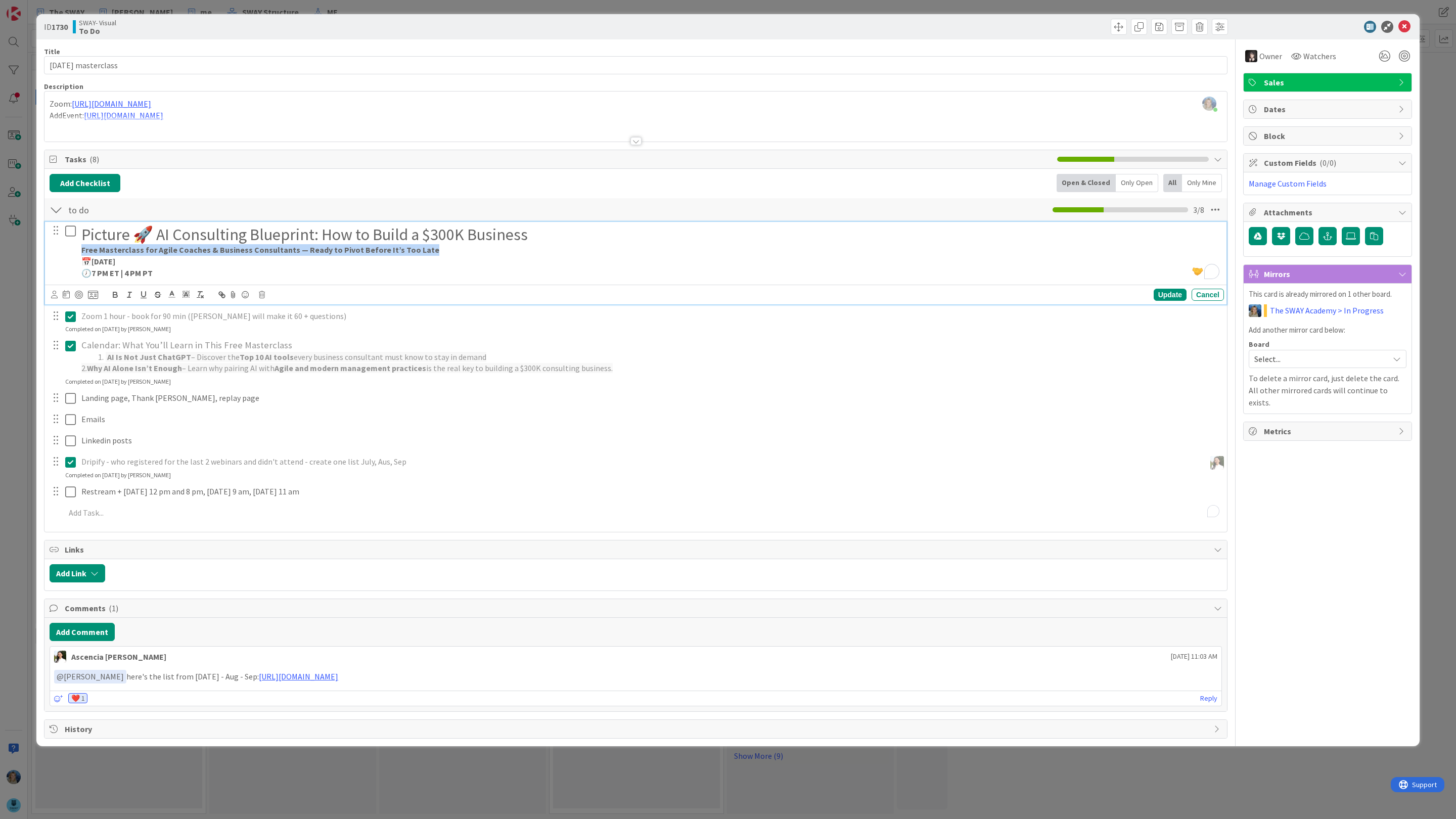
click at [74, 254] on div "Picture 🚀 AI Consulting Blueprint: How to Build a $300K Business Free Mastercla…" at bounding box center [637, 252] width 1175 height 60
copy strong "Free Masterclass for Agile Coaches & Business Consultants — Ready to Pivot Befo…"
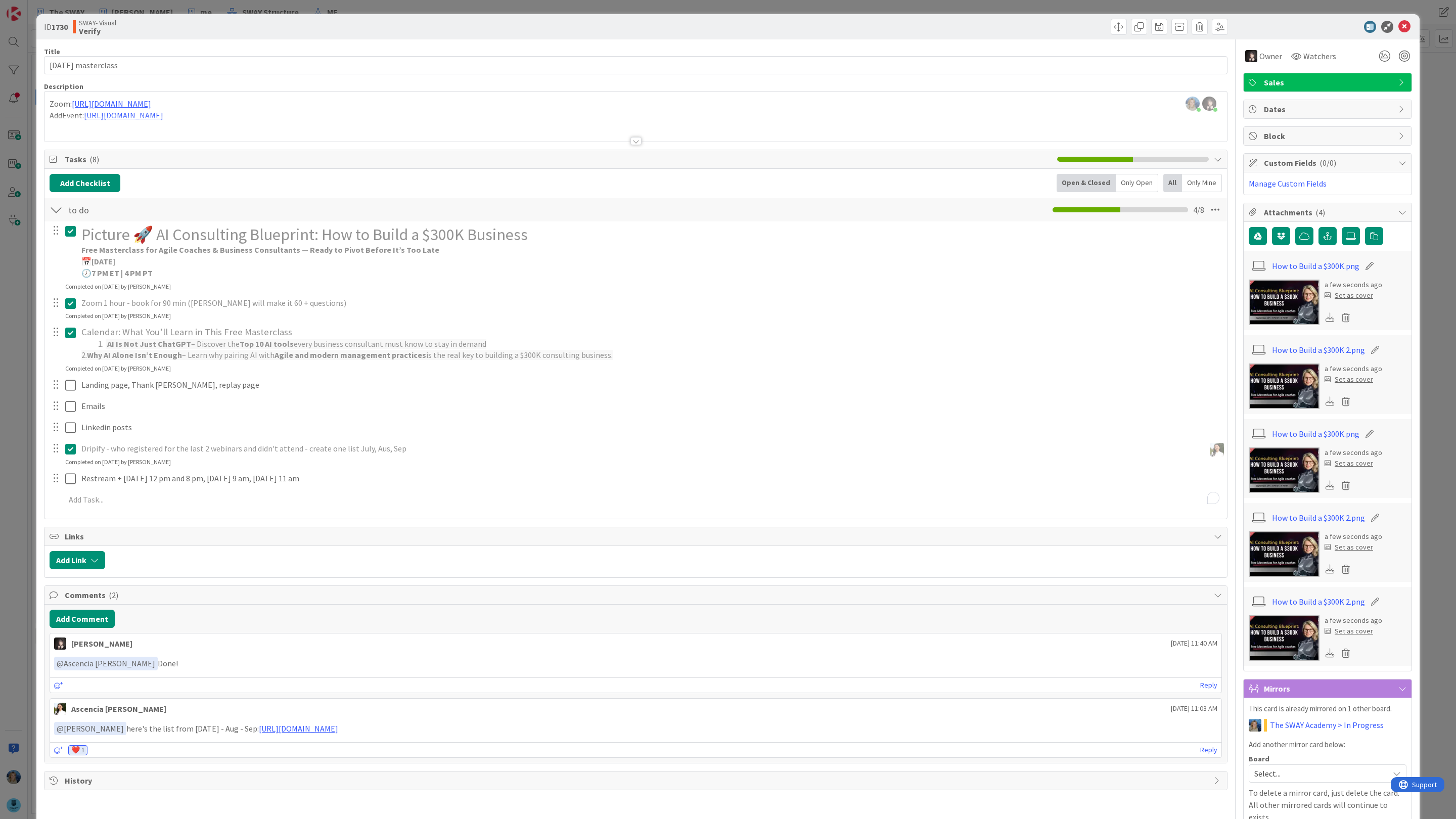
click at [191, 363] on div "Calendar: What You’ll Learn in This Free Masterclass AI Is Not Just ChatGPT – D…" at bounding box center [651, 344] width 1147 height 41
click at [210, 131] on div at bounding box center [636, 128] width 1182 height 26
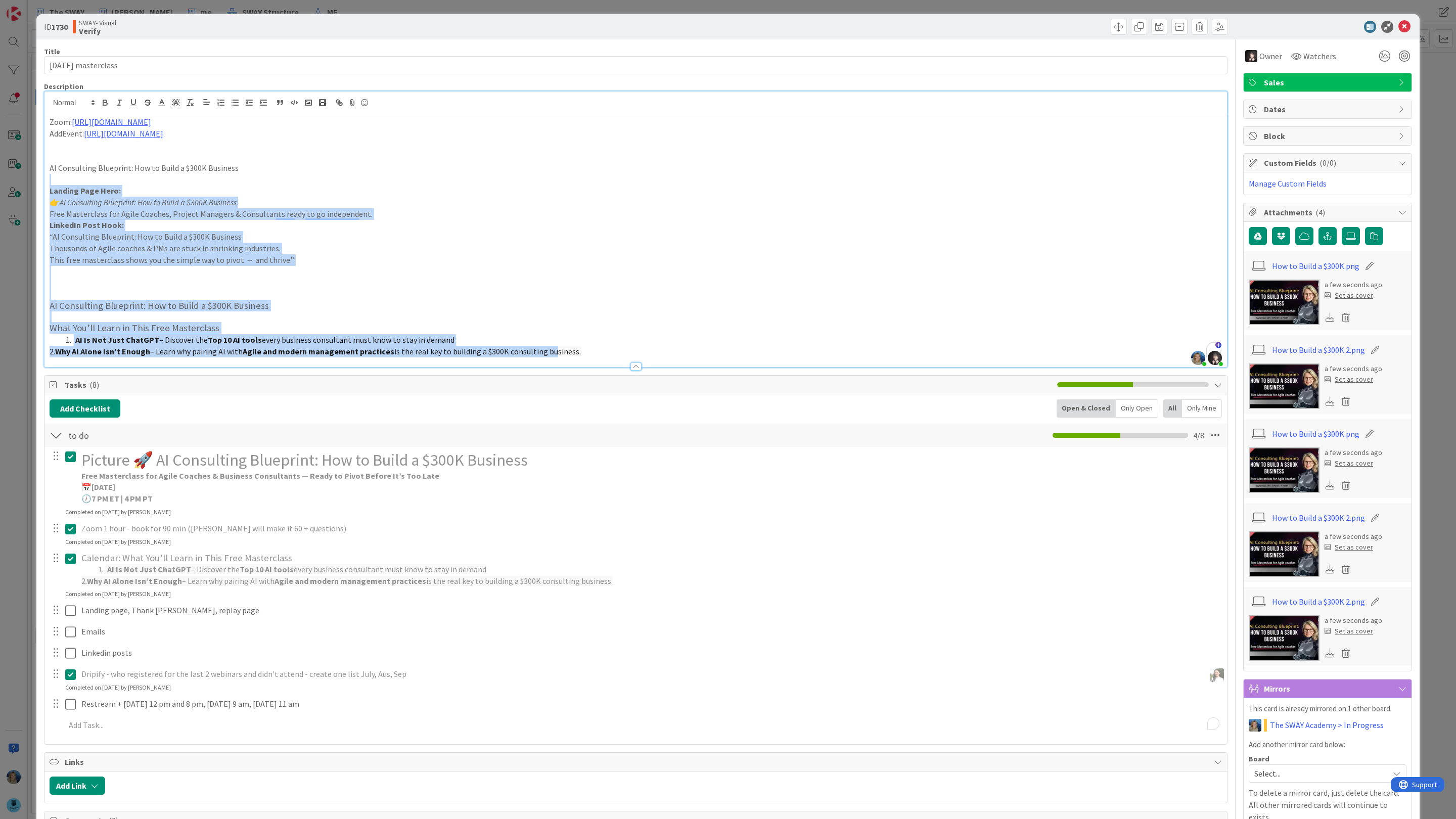
drag, startPoint x: 49, startPoint y: 185, endPoint x: 546, endPoint y: 352, distance: 524.3
click at [546, 352] on div "Zoom: https://us02web.zoom.us/j/86114532167 AddEvent: https://evt.to/eohdmhmgw …" at bounding box center [636, 241] width 1182 height 253
click at [635, 342] on li "AI Is Not Just ChatGPT – Discover the Top 10 AI tools every business consultant…" at bounding box center [641, 340] width 1160 height 12
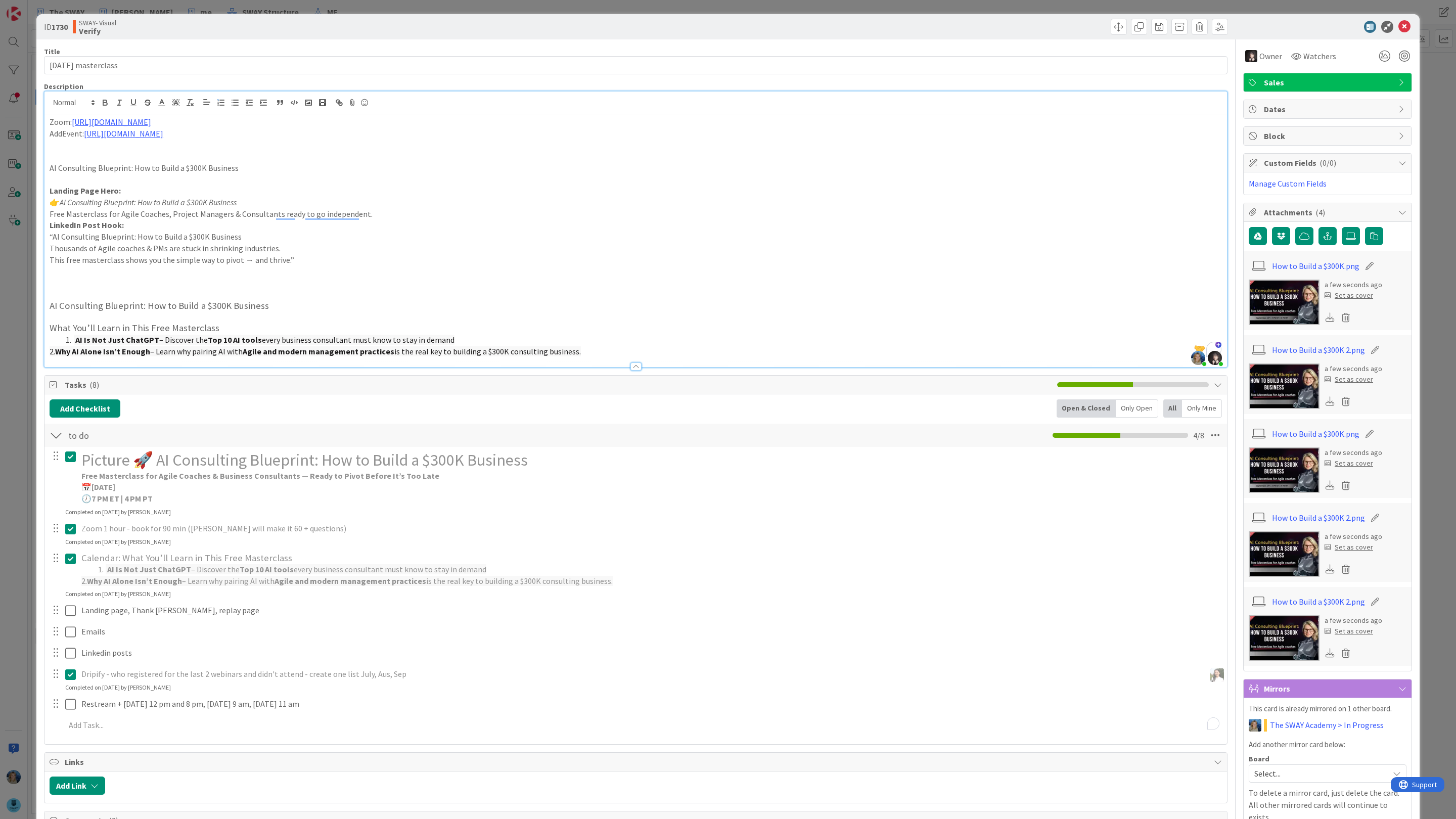
drag, startPoint x: 49, startPoint y: 188, endPoint x: 605, endPoint y: 363, distance: 582.9
click at [605, 363] on div "Description Marina Alex joined 10 m ago Barbara Nekrasova joined 3 m ago Zoom: …" at bounding box center [636, 224] width 1184 height 286
copy div "Landing Page Hero: 👉 AI Consulting Blueprint: How to Build a $300K Business Fre…"
click at [322, 30] on div "SWAY- Visual Verify" at bounding box center [353, 26] width 561 height 16
click at [222, 224] on p "LinkedIn Post Hook:" at bounding box center [635, 225] width 1172 height 12
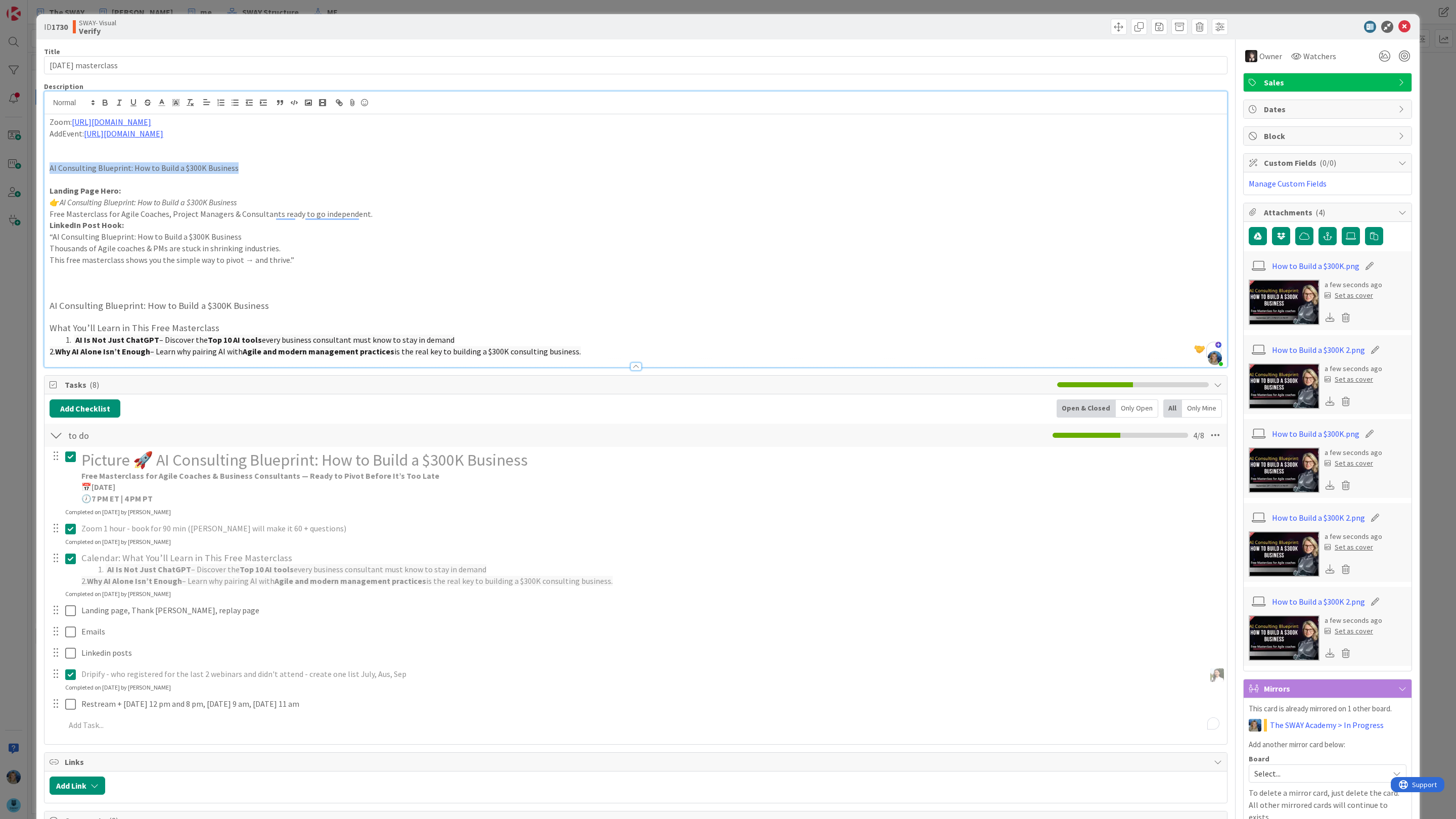
drag, startPoint x: 238, startPoint y: 167, endPoint x: 48, endPoint y: 166, distance: 190.0
click at [48, 166] on div "Zoom: https://us02web.zoom.us/j/86114532167 AddEvent: https://evt.to/eohdmhmgw …" at bounding box center [636, 241] width 1182 height 253
copy p "AI Consulting Blueprint: How to Build a $300K Business"
click at [475, 199] on p "👉 AI Consulting Blueprint: How to Build a $300K Business" at bounding box center [635, 203] width 1172 height 12
drag, startPoint x: 184, startPoint y: 138, endPoint x: 85, endPoint y: 137, distance: 99.0
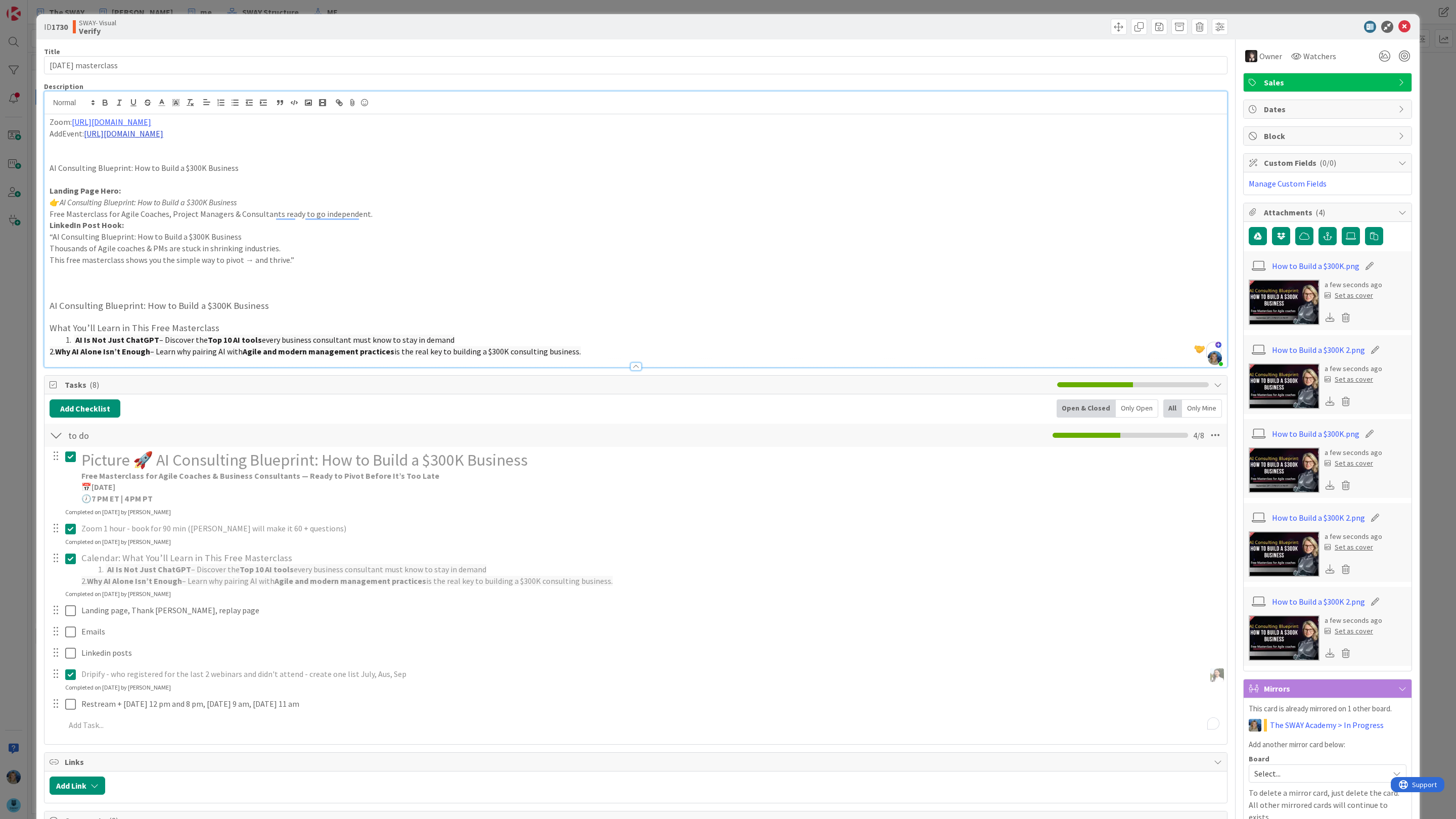
click at [85, 137] on p "AddEvent: https://evt.to/eohdmhmgw" at bounding box center [635, 134] width 1172 height 12
copy p "https://evt.to/eohdmhmgw"
click at [197, 144] on p "To enrich screen reader interactions, please activate Accessibility in Grammarl…" at bounding box center [635, 145] width 1172 height 12
drag, startPoint x: 193, startPoint y: 133, endPoint x: 86, endPoint y: 134, distance: 107.0
click at [86, 134] on p "AddEvent: https://evt.to/eohdmhmgw" at bounding box center [635, 134] width 1172 height 12
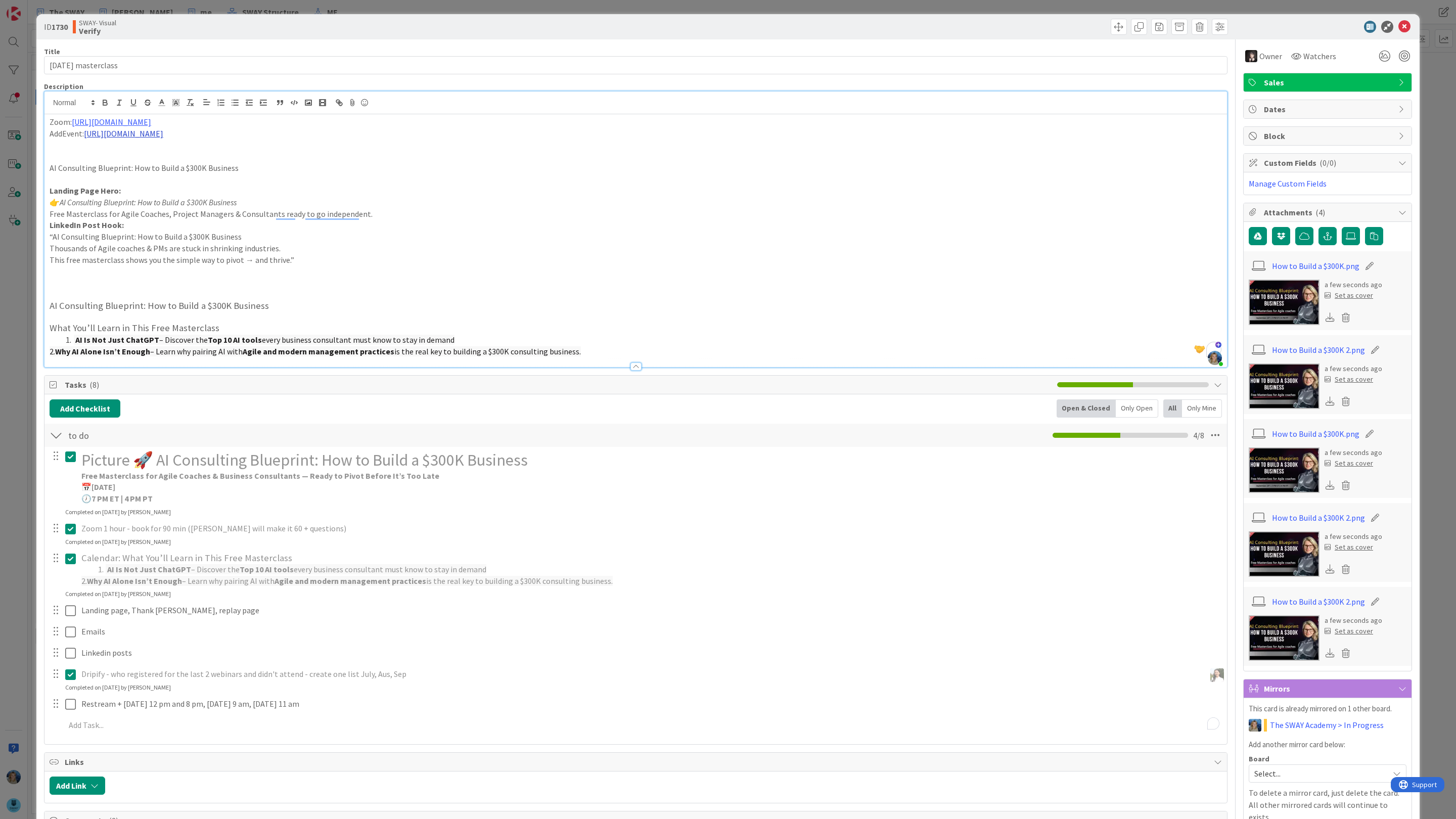
copy link "https://evt.to/eohdmhmgw"
click at [256, 615] on p "Landing page, Thank yiu page, replay page" at bounding box center [651, 611] width 1138 height 12
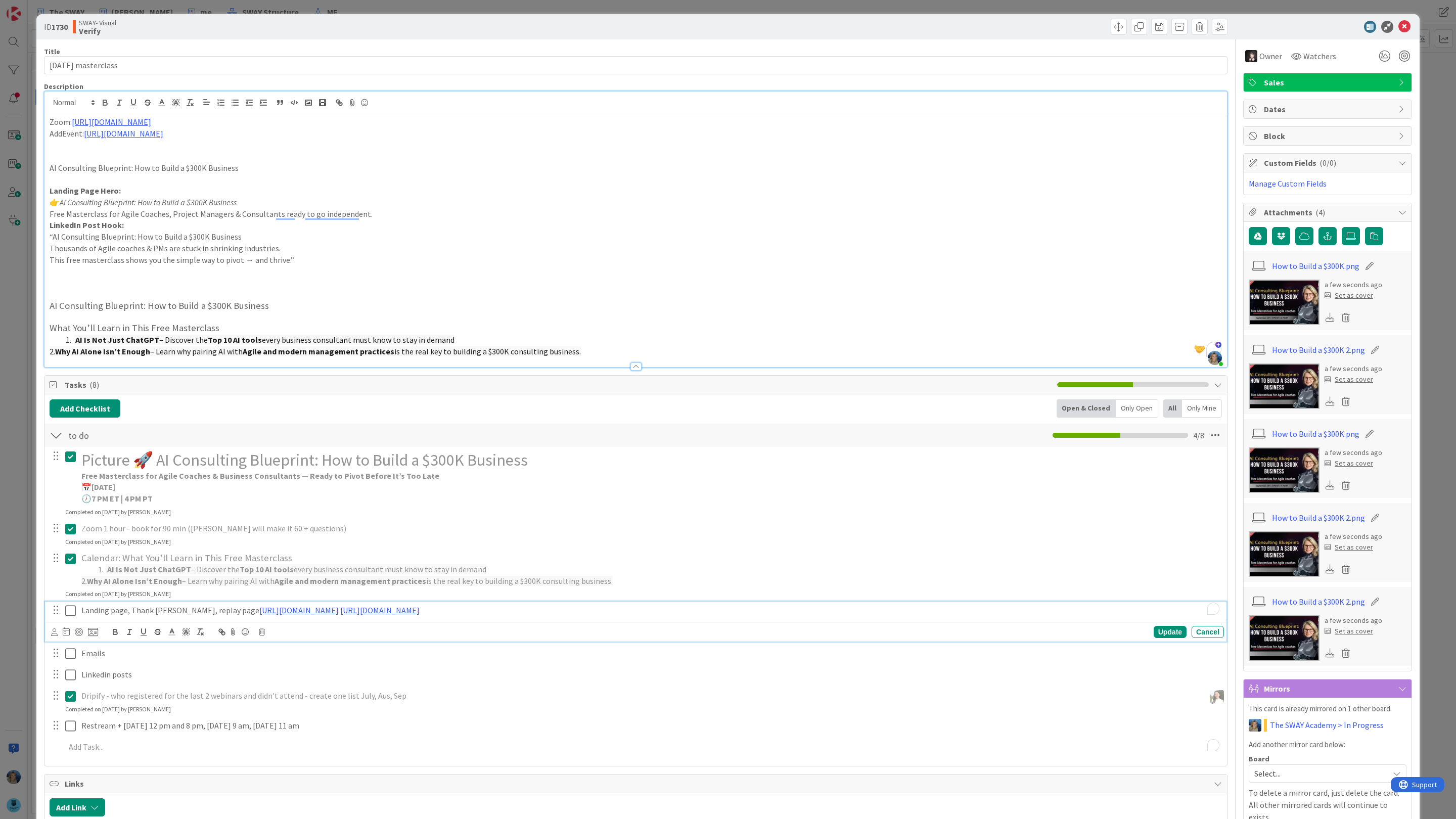
click at [68, 612] on icon at bounding box center [70, 611] width 11 height 12
drag, startPoint x: 557, startPoint y: 616, endPoint x: 82, endPoint y: 610, distance: 475.0
click at [82, 610] on p "Landing page, Thank yiu page, replay page https://www.swaysystem.com/masterclas…" at bounding box center [651, 611] width 1138 height 12
copy p "Landing page, Thank yiu page, replay page https://www.swaysystem.com/masterclas…"
click at [1408, 26] on icon at bounding box center [1404, 27] width 12 height 12
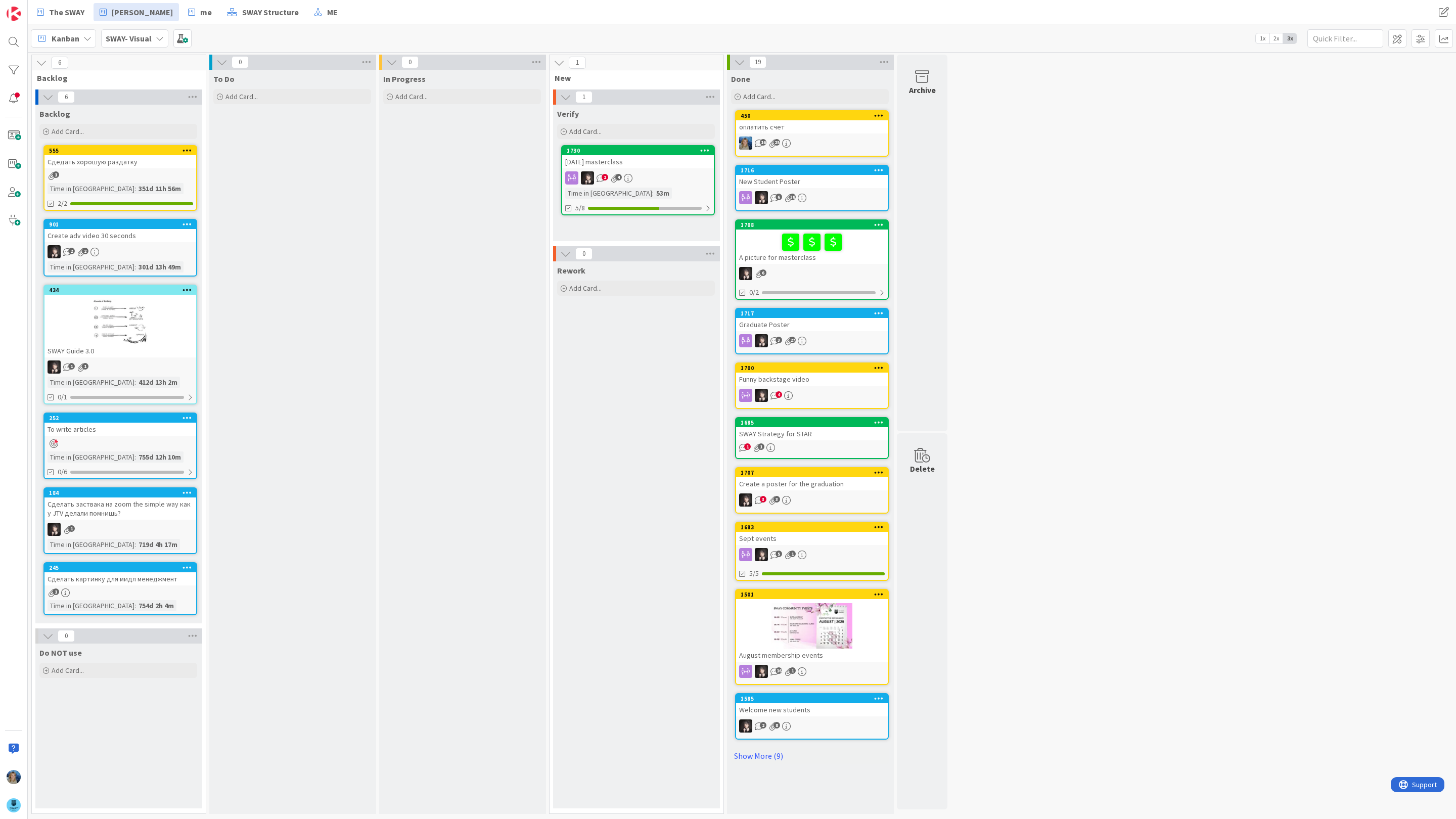
click at [659, 175] on div "2 4" at bounding box center [638, 178] width 151 height 13
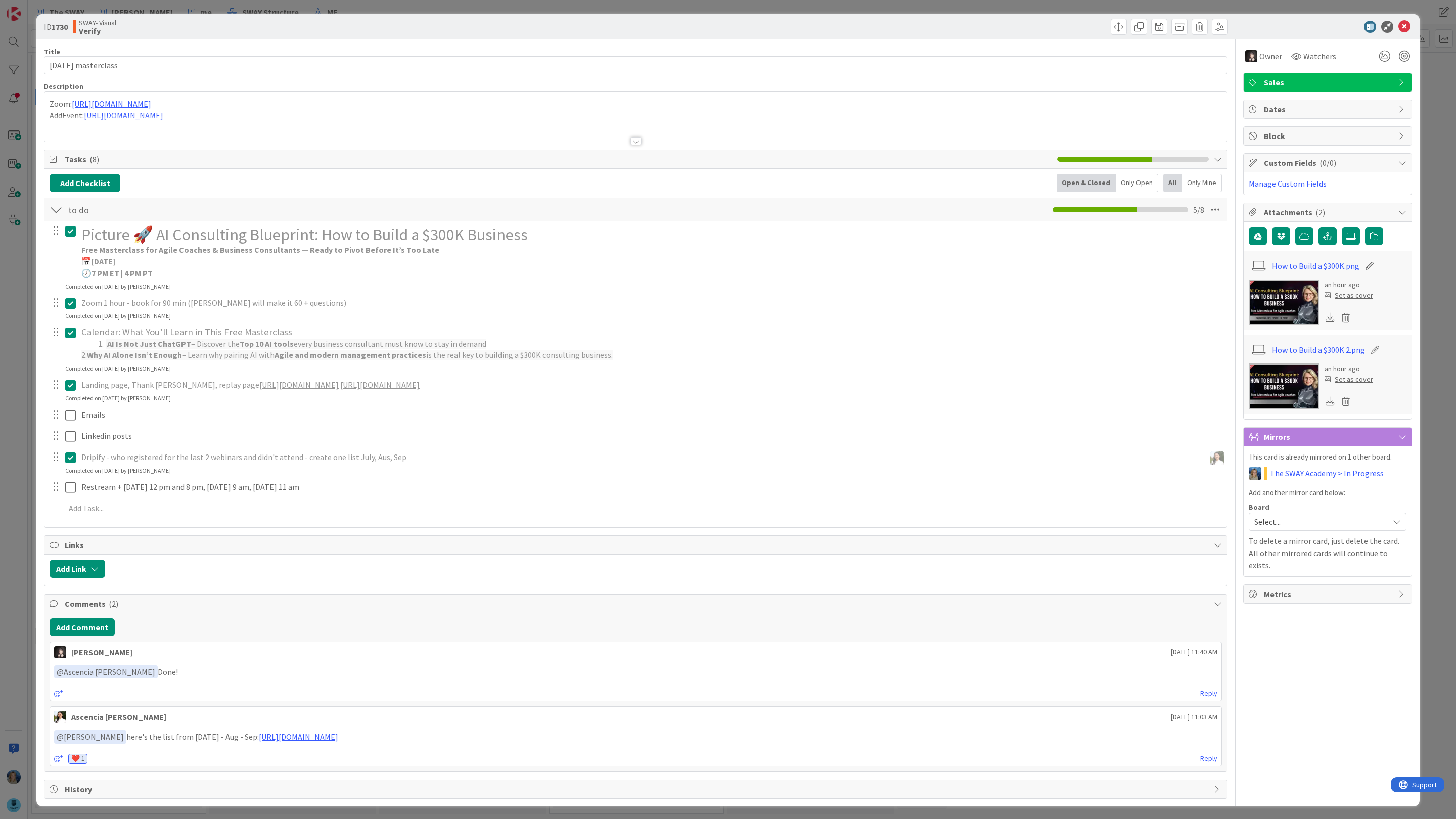
click at [242, 279] on p "🕖 7 PM ET | 4 PM PT" at bounding box center [651, 274] width 1138 height 12
drag, startPoint x: 424, startPoint y: 255, endPoint x: 299, endPoint y: 255, distance: 125.0
click at [299, 255] on p "Free Masterclass for Agile Coaches & Business Consultants — Ready to Pivot Befo…" at bounding box center [651, 250] width 1138 height 12
copy strong "Ready to Pivot Before It’s Too Late"
click at [238, 255] on strong "Free Masterclass for Agile Coaches & Business Consultants — Ready to Pivot Befo…" at bounding box center [260, 250] width 358 height 10
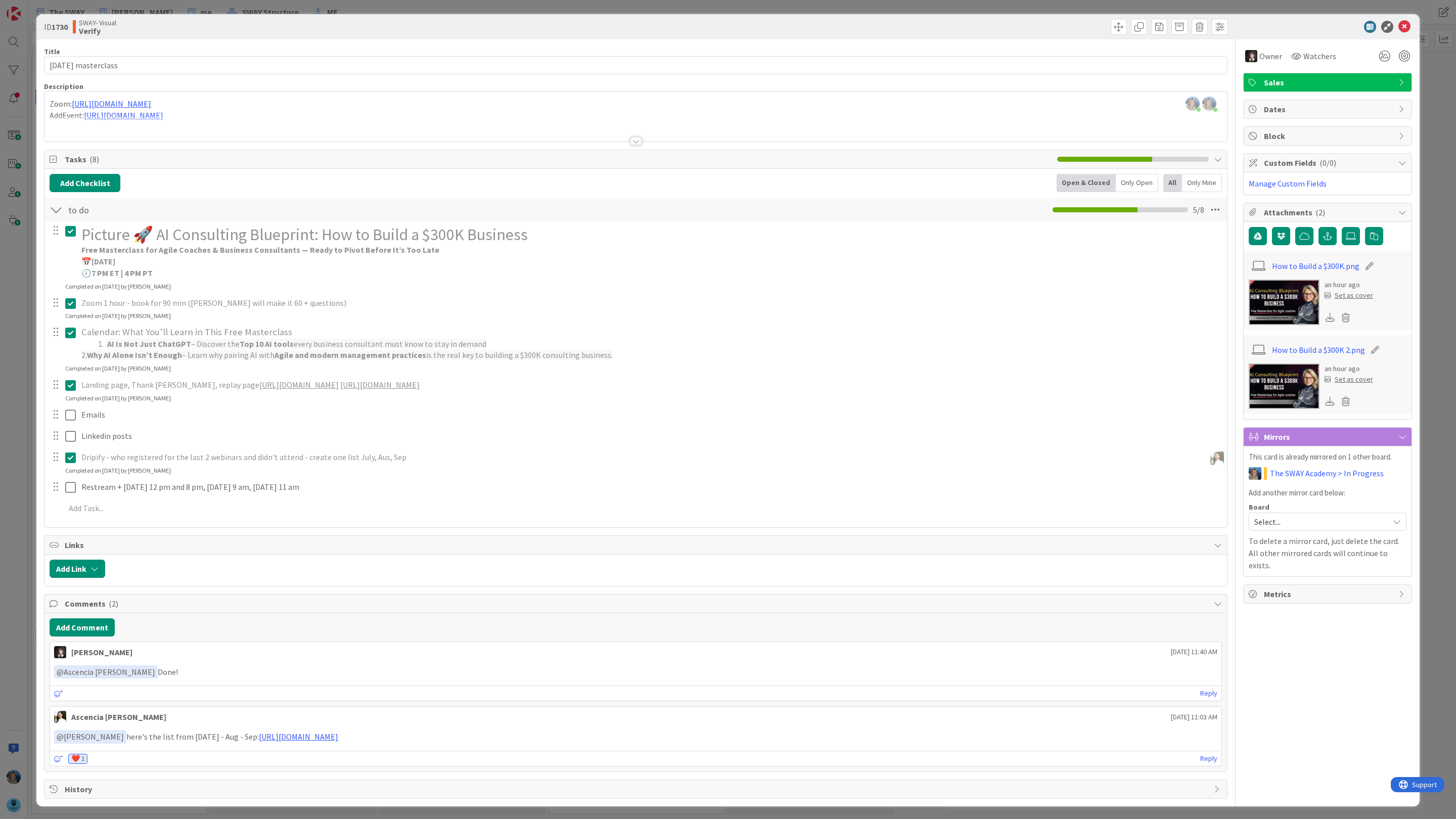
click at [168, 231] on h1 "Picture 🚀 AI Consulting Blueprint: How to Build a $300K Business" at bounding box center [651, 235] width 1138 height 19
click at [75, 230] on icon at bounding box center [70, 231] width 11 height 12
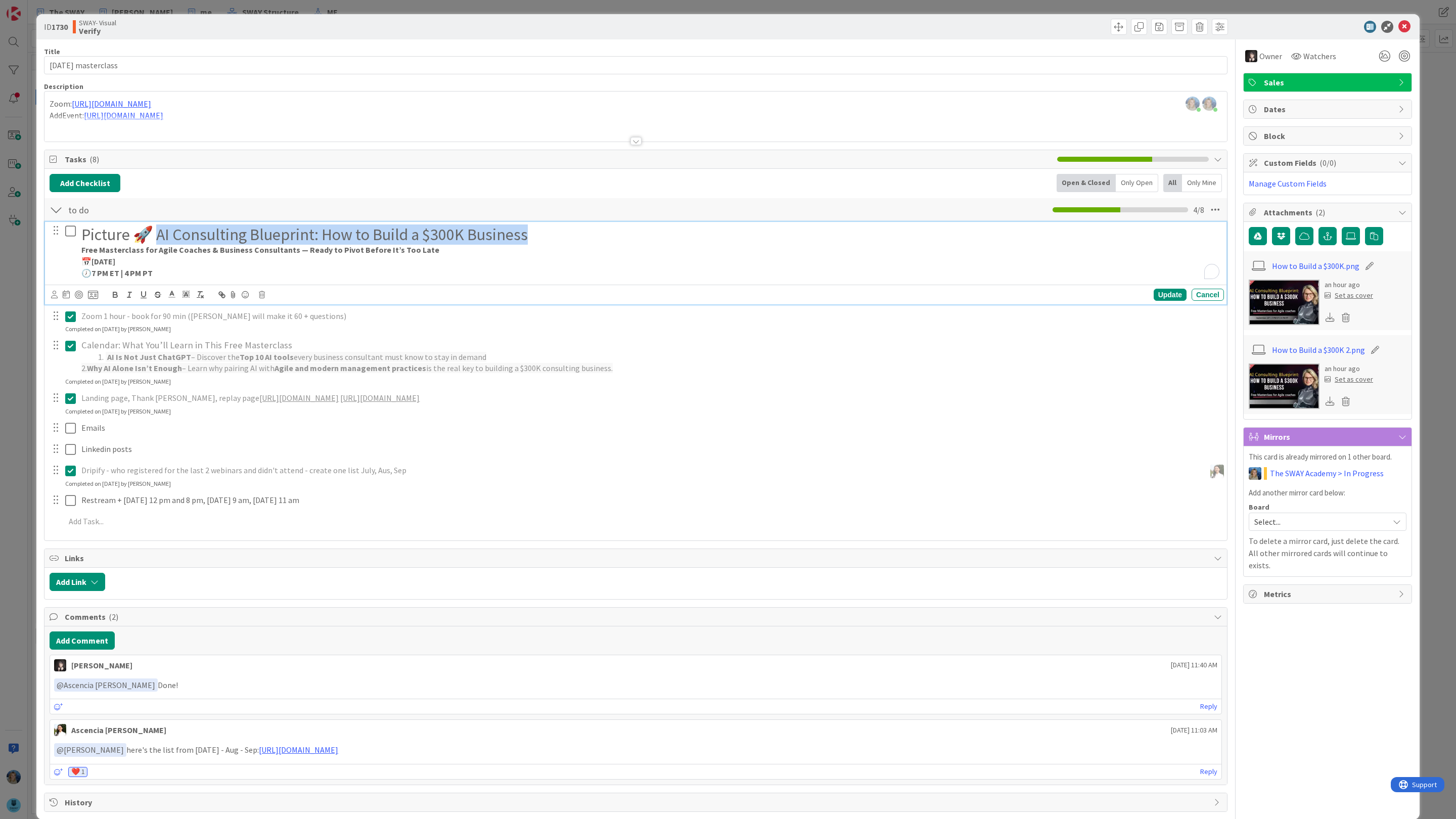
drag, startPoint x: 156, startPoint y: 237, endPoint x: 535, endPoint y: 236, distance: 379.0
click at [535, 236] on h1 "Picture 🚀 AI Consulting Blueprint: How to Build a $300K Business" at bounding box center [651, 235] width 1138 height 19
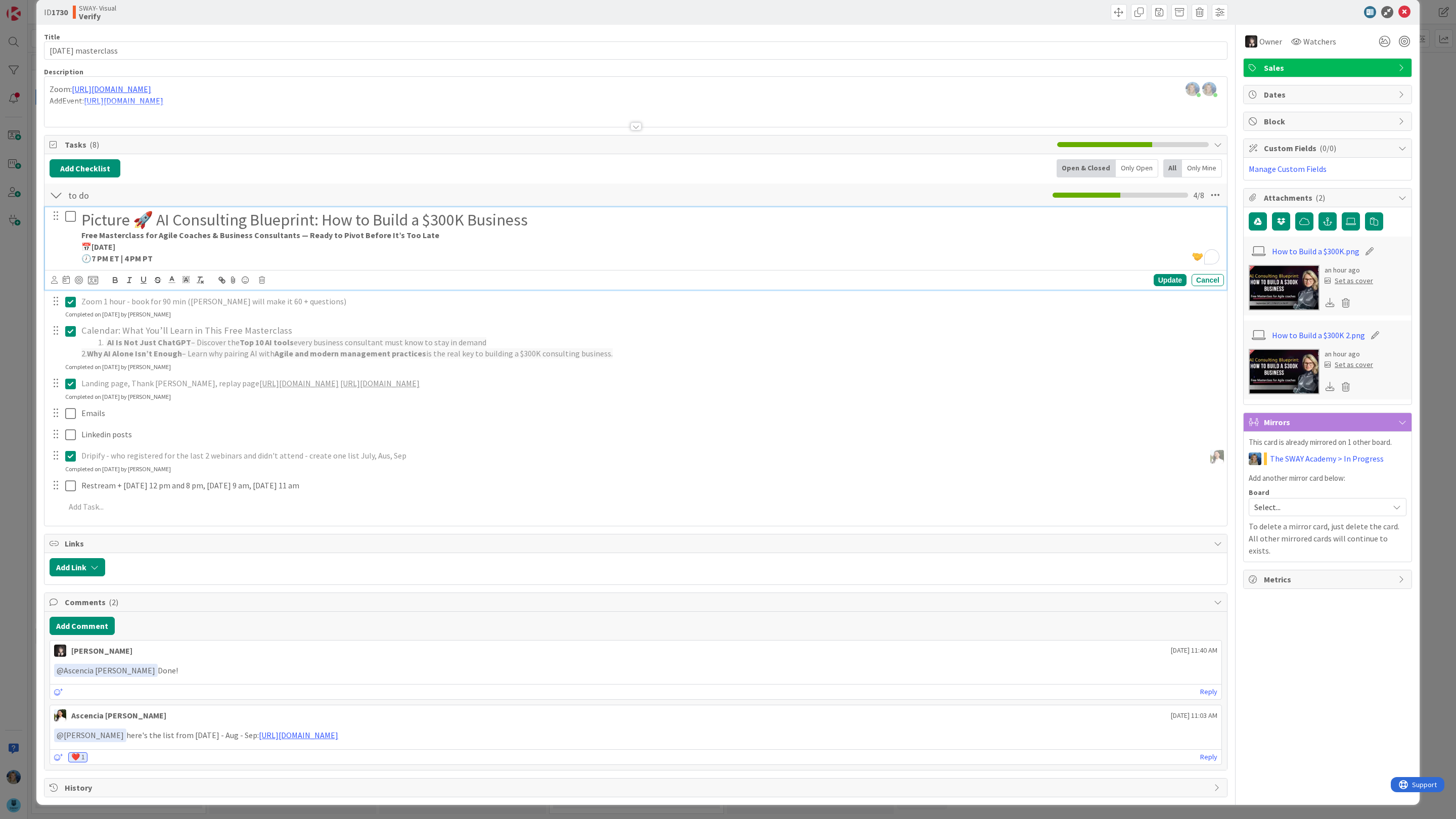
click at [226, 92] on div "Marina Alex joined 4 m ago Marina Alex joined 4 m ago Zoom: https://us02web.zoo…" at bounding box center [636, 102] width 1182 height 50
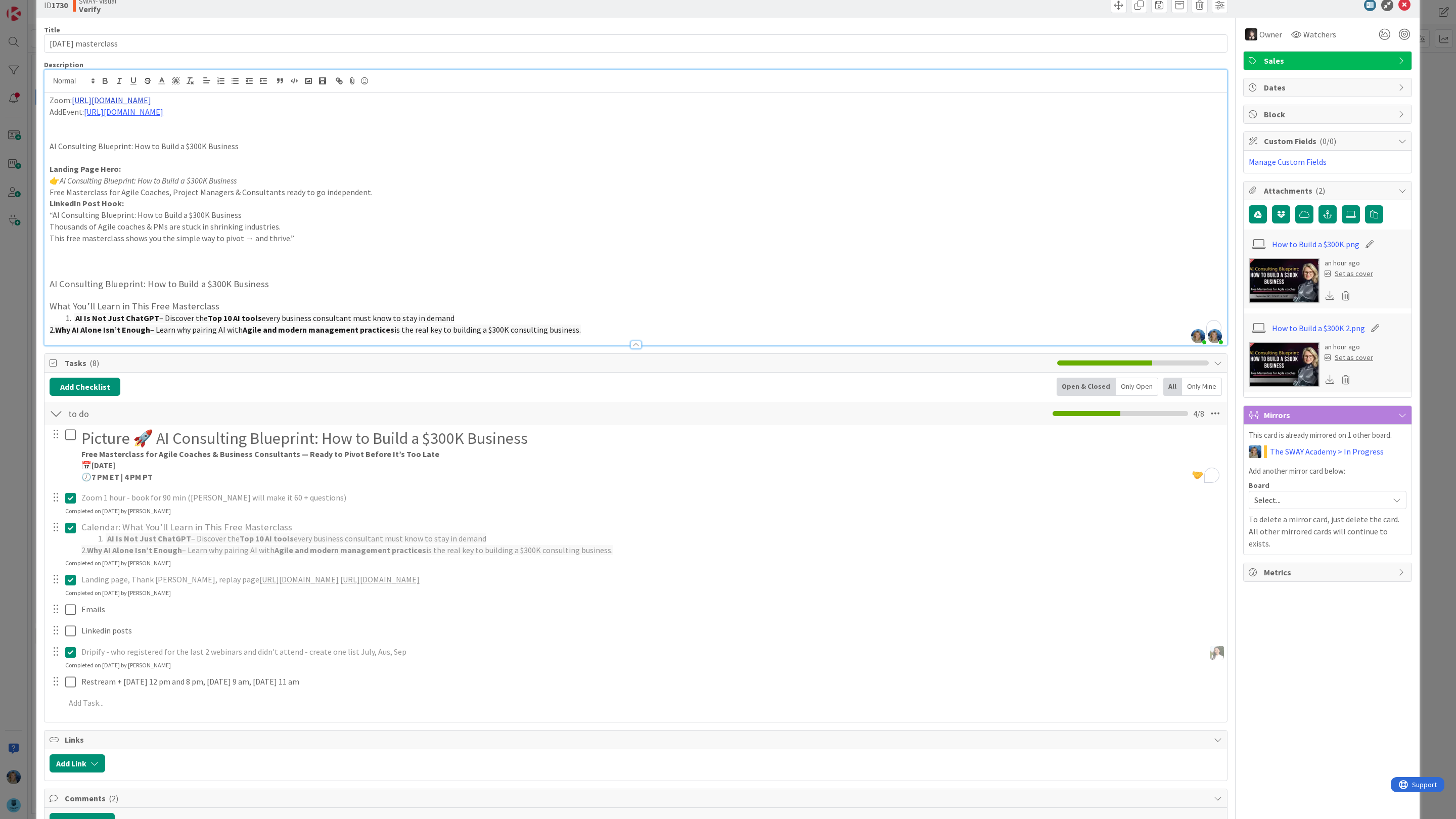
drag, startPoint x: 226, startPoint y: 101, endPoint x: 72, endPoint y: 102, distance: 154.0
click at [72, 102] on p "Zoom: https://us02web.zoom.us/j/86114532167" at bounding box center [635, 101] width 1172 height 12
click at [184, 128] on p "To enrich screen reader interactions, please activate Accessibility in Grammarl…" at bounding box center [635, 123] width 1172 height 12
drag, startPoint x: 184, startPoint y: 117, endPoint x: 86, endPoint y: 115, distance: 98.0
click at [86, 115] on p "AddEvent: https://evt.to/eohdmhmgw" at bounding box center [635, 112] width 1172 height 12
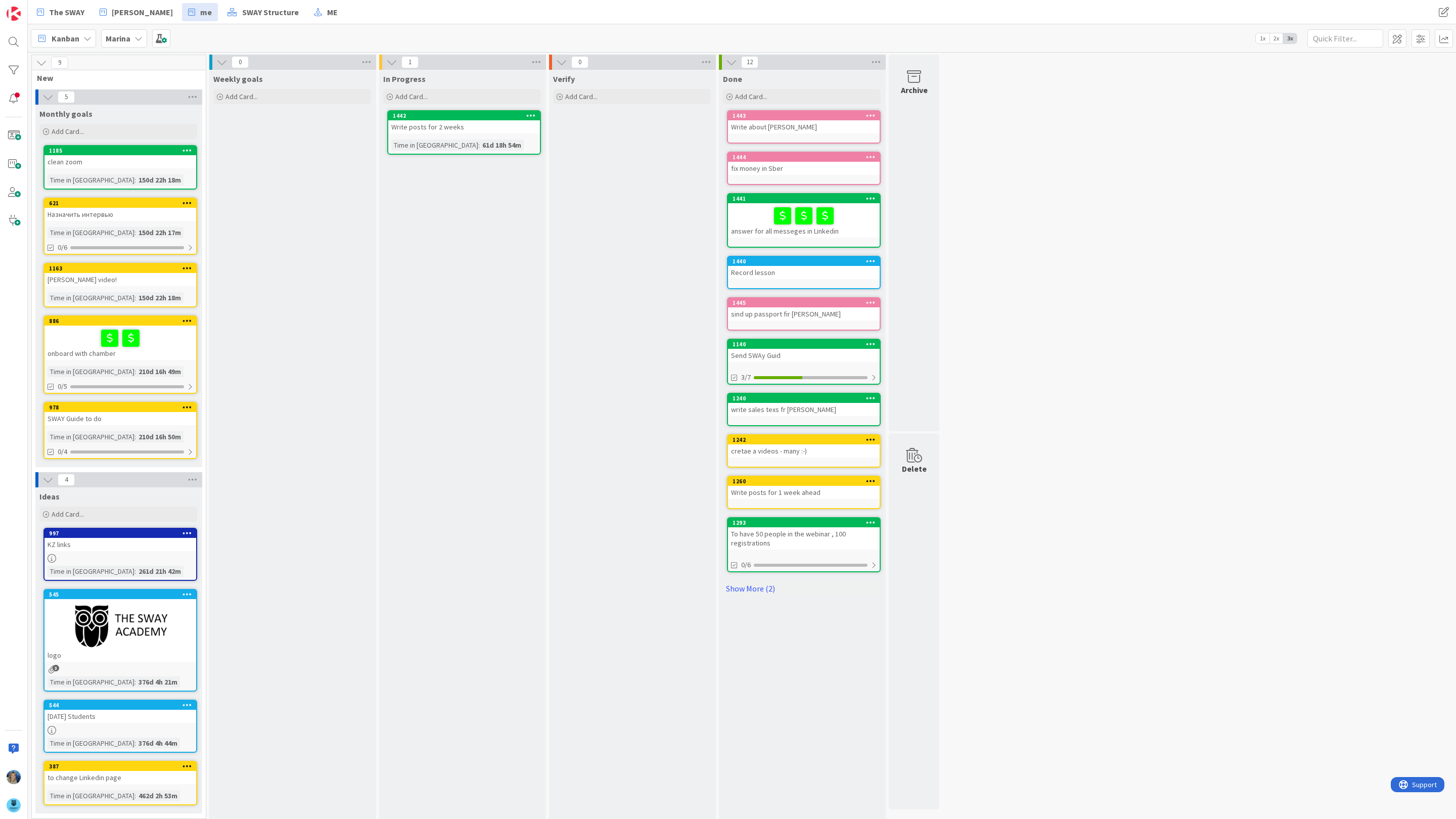
click at [124, 39] on b "Marina" at bounding box center [118, 38] width 25 height 10
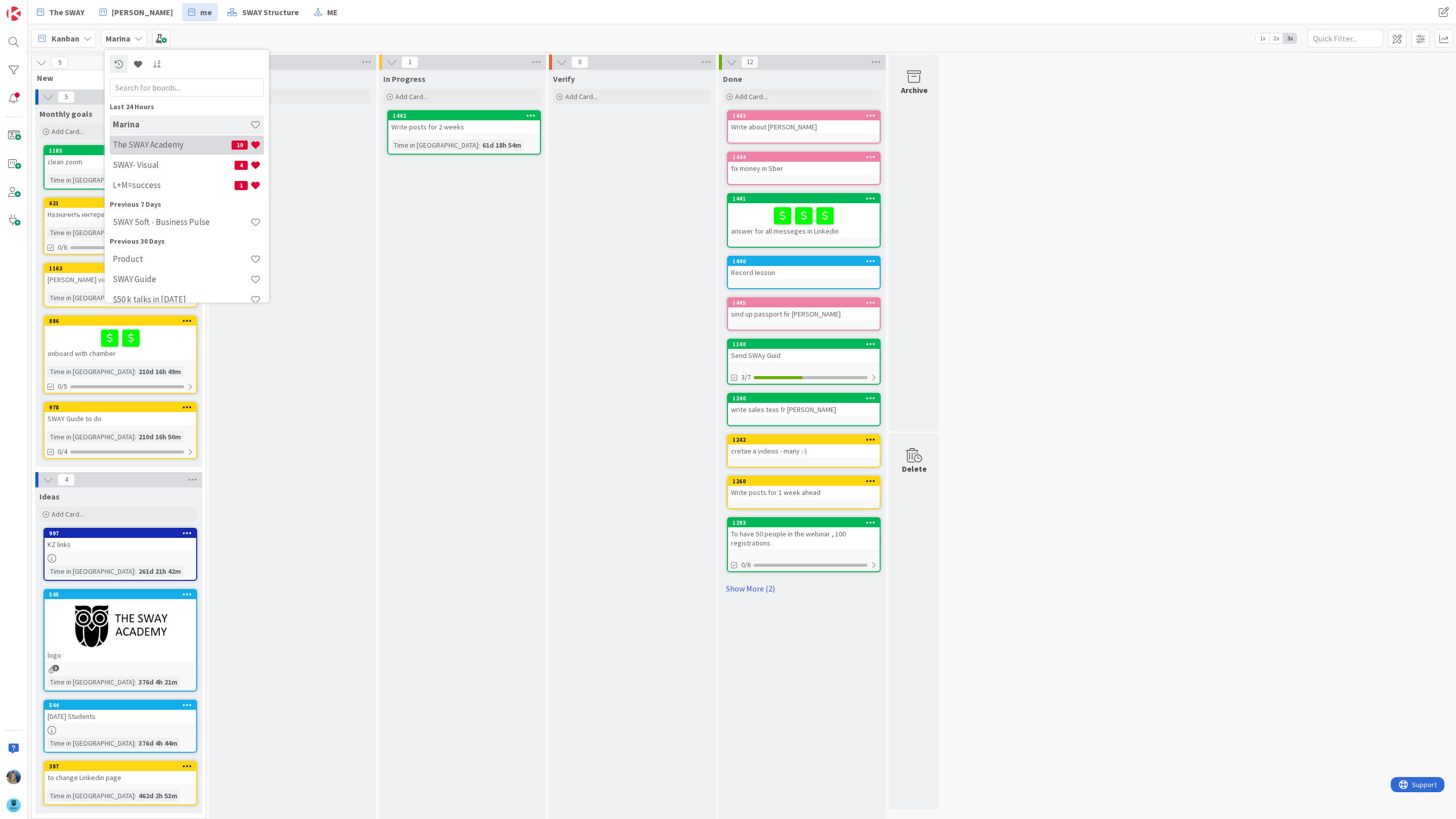
click at [151, 141] on h4 "The SWAY Academy" at bounding box center [172, 144] width 119 height 10
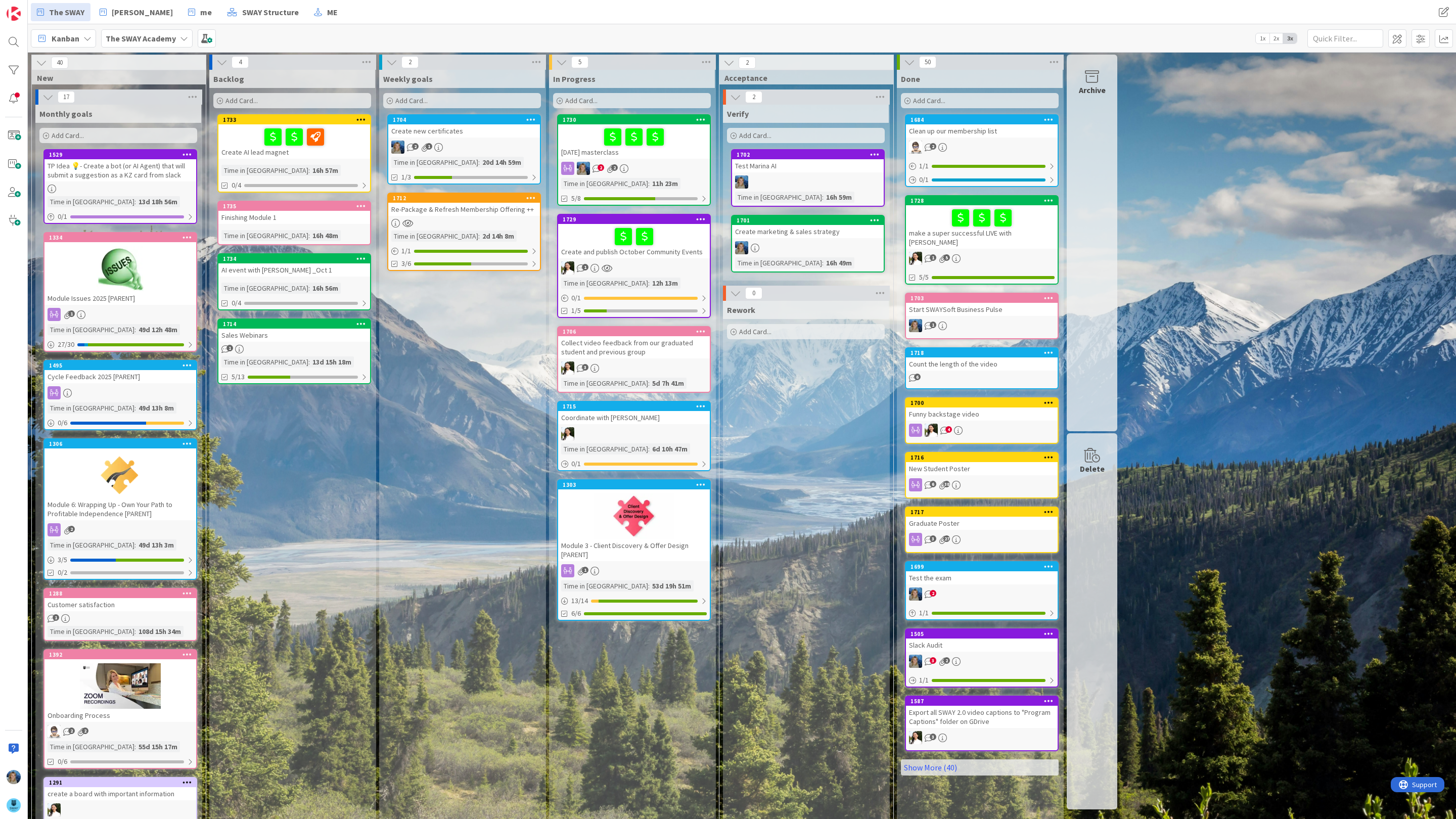
click at [657, 164] on div "2 2" at bounding box center [634, 168] width 151 height 13
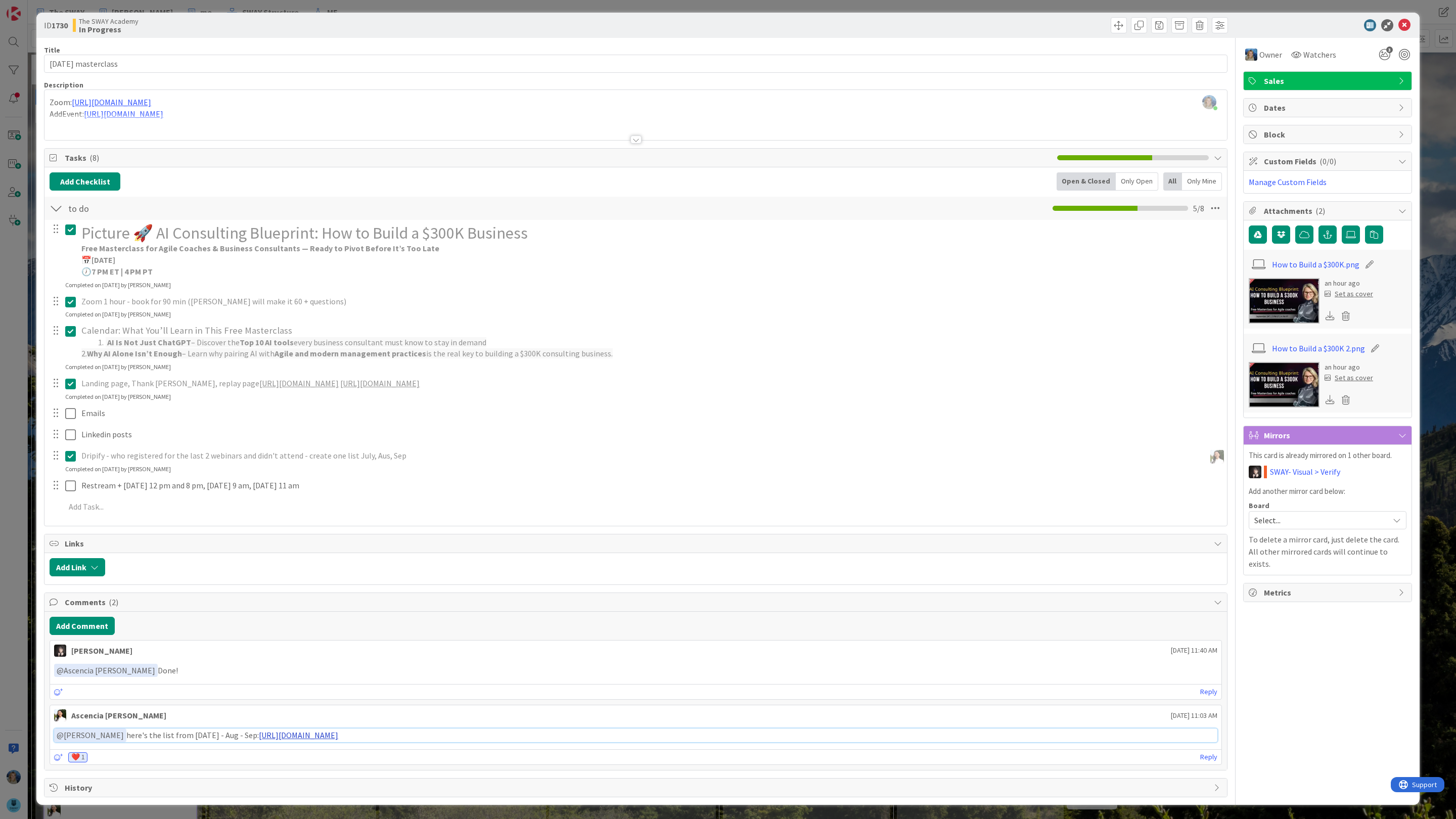
click at [259, 733] on link "https://docs.google.com/spreadsheets/d/13r50hO2RNBwwueLRcuGivgcClYh9f_An/edit?g…" at bounding box center [298, 735] width 79 height 10
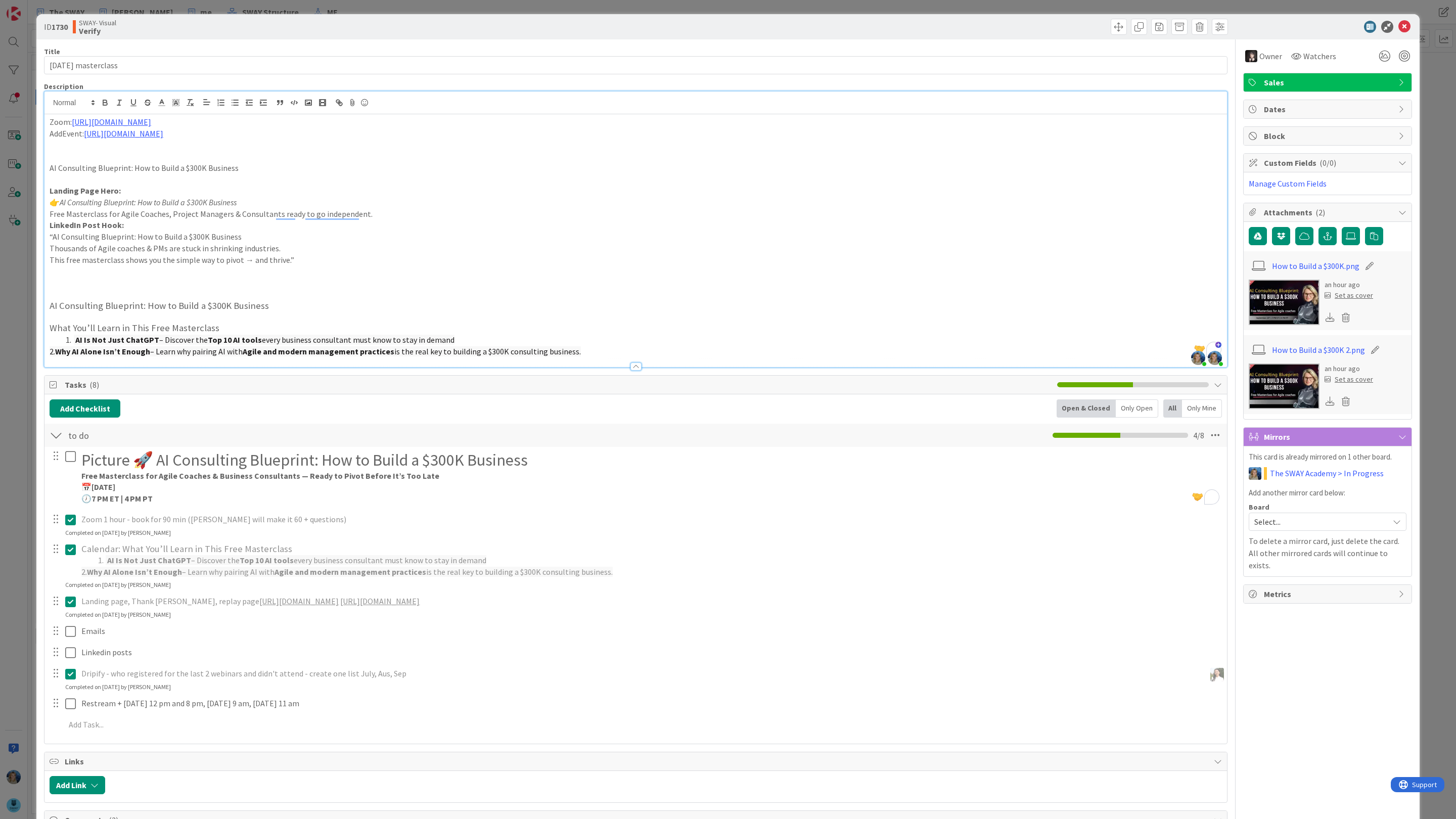
click at [163, 238] on p "“AI Consulting Blueprint: How to Build a $300K Business" at bounding box center [635, 237] width 1172 height 12
click at [210, 325] on h3 "What You’ll Learn in This Free Masterclass" at bounding box center [635, 328] width 1172 height 11
drag, startPoint x: 52, startPoint y: 322, endPoint x: 551, endPoint y: 342, distance: 499.4
click at [551, 342] on div "Zoom: [URL][DOMAIN_NAME] AddEvent: [URL][DOMAIN_NAME] AI Consulting Blueprint: …" at bounding box center [636, 241] width 1182 height 253
click at [599, 352] on p "2. Why AI Alone Isn’t Enough – Learn why pairing AI with Agile and modern manag…" at bounding box center [635, 352] width 1172 height 12
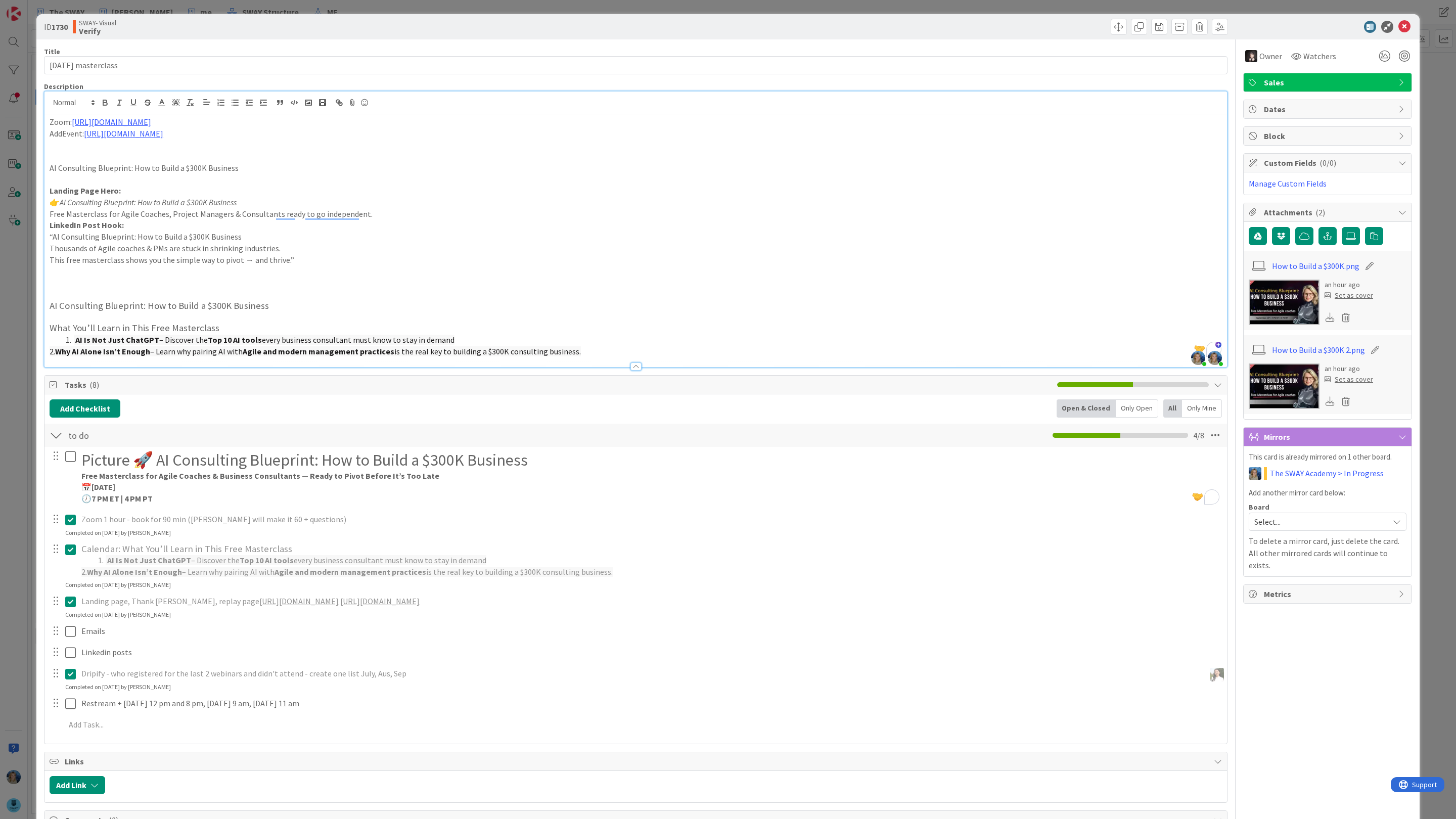
drag, startPoint x: 592, startPoint y: 352, endPoint x: 48, endPoint y: 321, distance: 544.9
click at [48, 321] on div "Zoom: [URL][DOMAIN_NAME] AddEvent: [URL][DOMAIN_NAME] AI Consulting Blueprint: …" at bounding box center [636, 241] width 1182 height 253
copy div "What You’ll Learn in This Free Masterclass AI Is Not Just ChatGPT – Discover th…"
